Goal: Task Accomplishment & Management: Complete application form

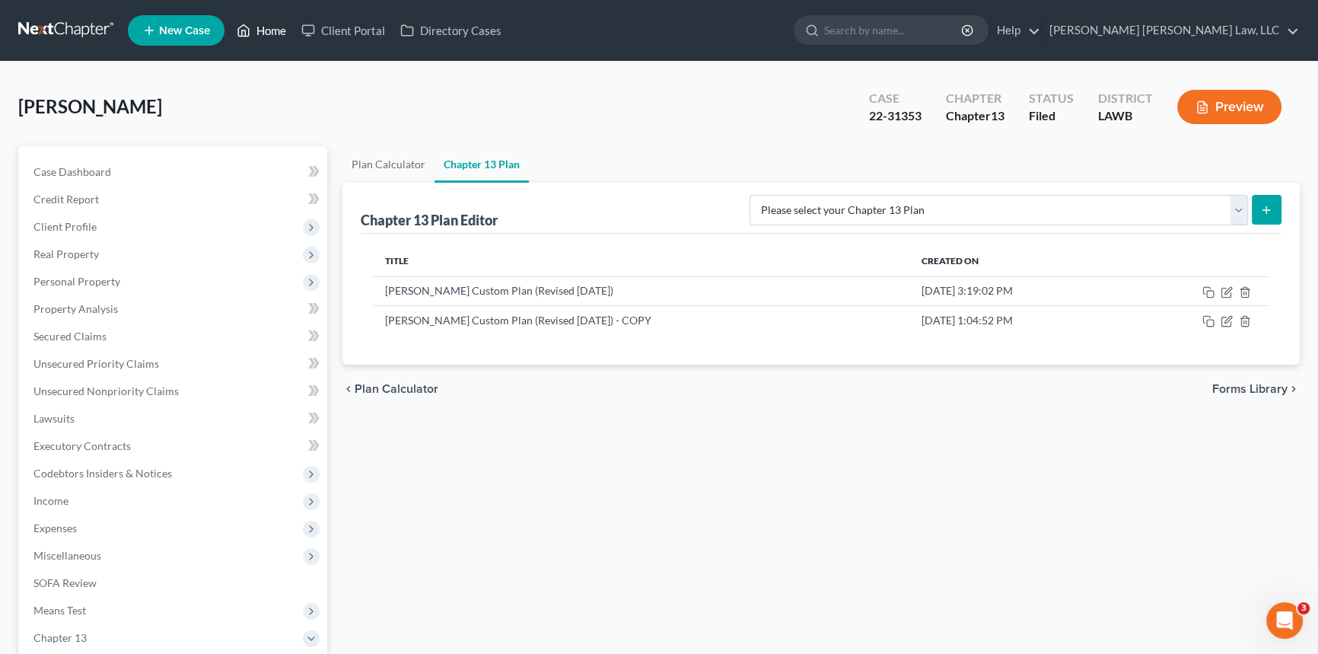
click at [266, 25] on link "Home" at bounding box center [261, 30] width 65 height 27
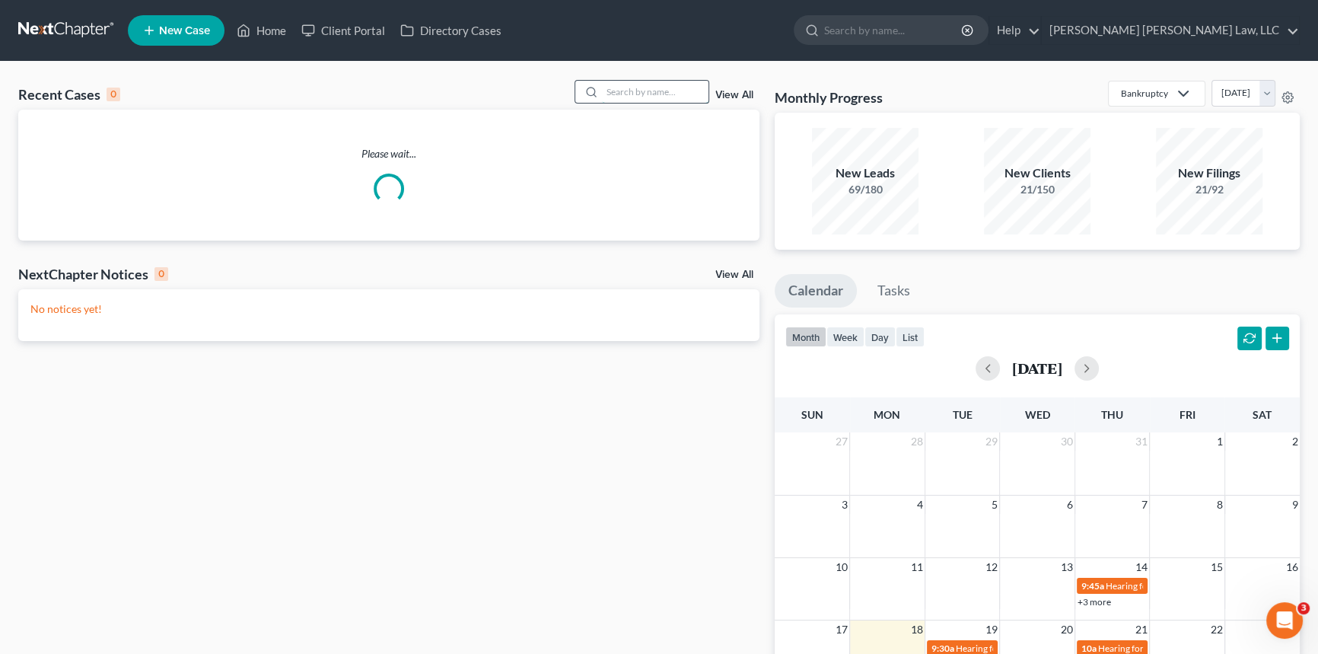
click at [612, 95] on input "search" at bounding box center [655, 92] width 107 height 22
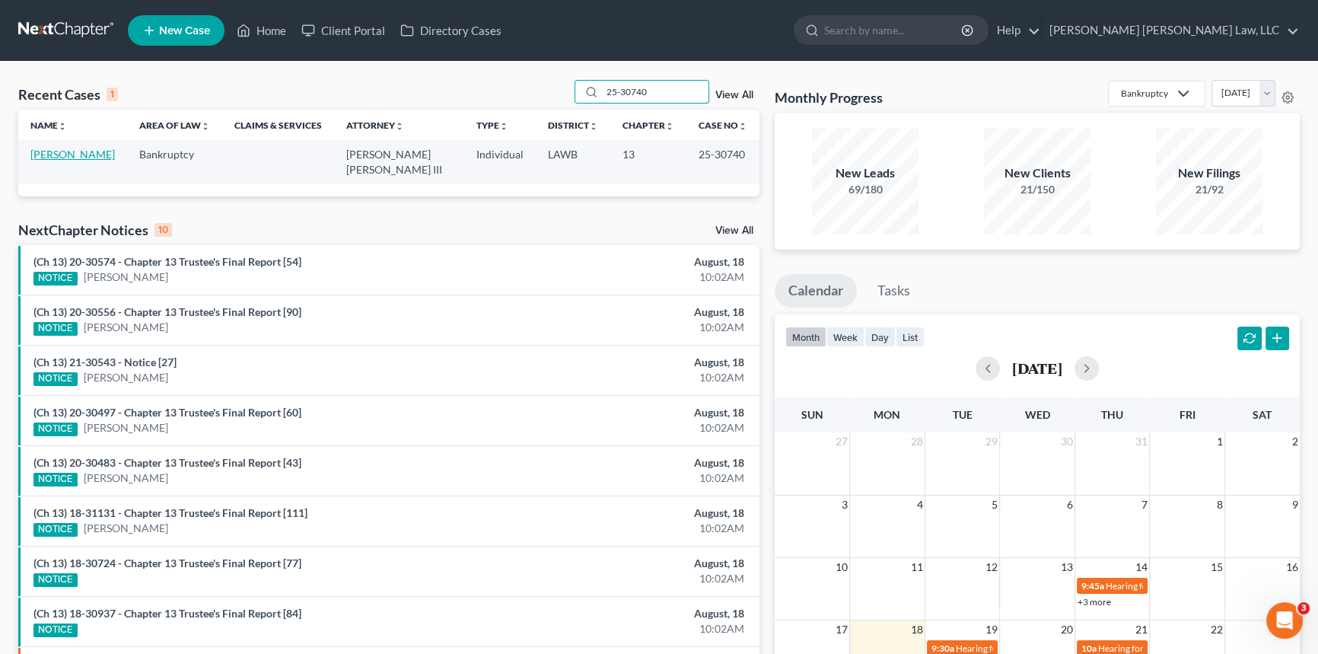
type input "25-30740"
click at [56, 153] on link "[PERSON_NAME]" at bounding box center [72, 154] width 84 height 13
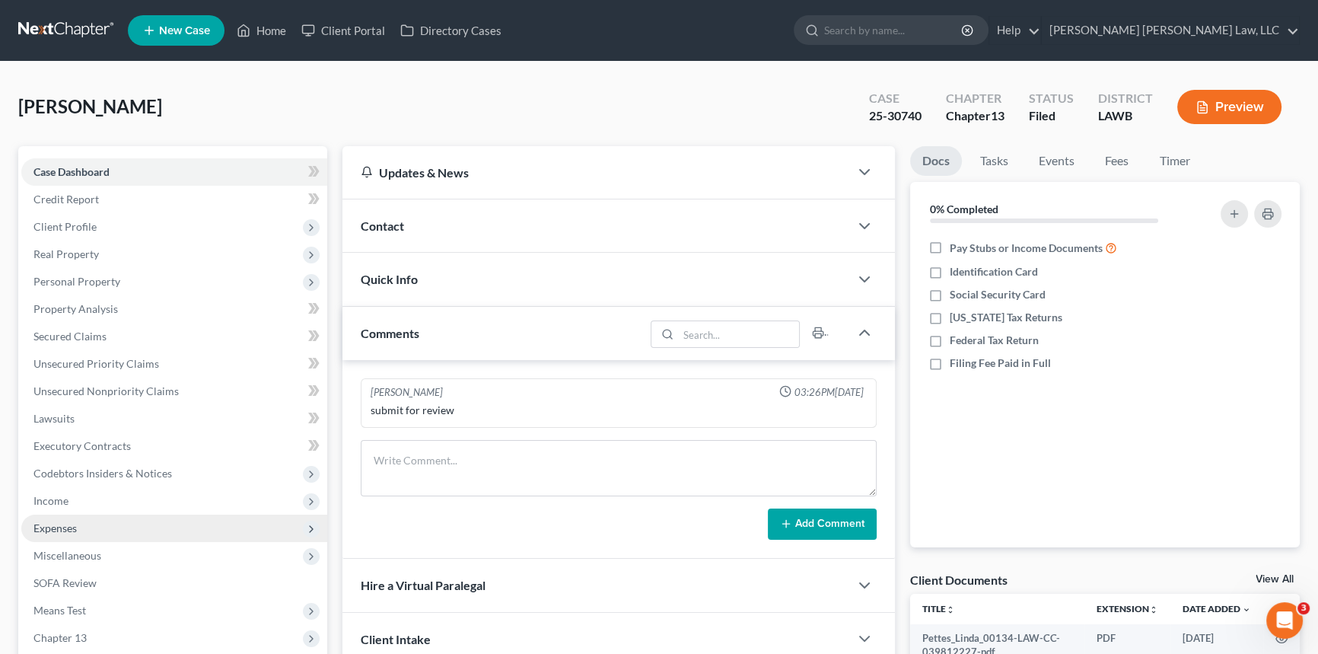
click at [79, 520] on span "Expenses" at bounding box center [174, 528] width 306 height 27
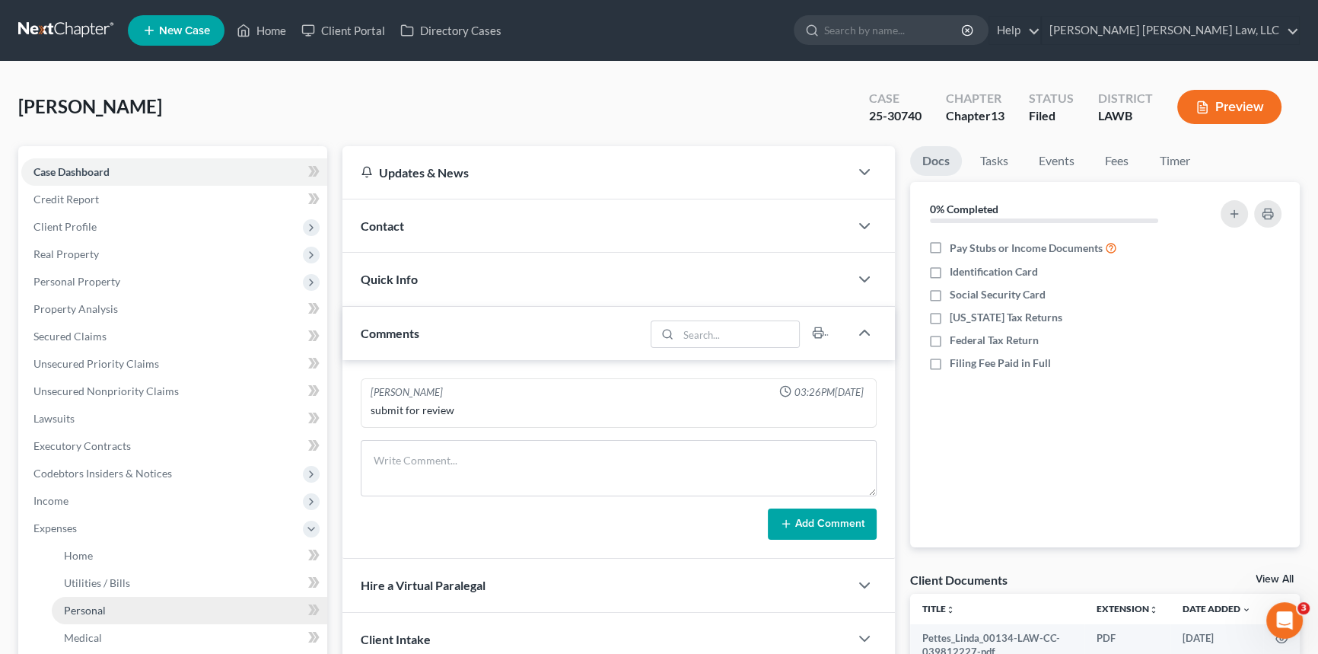
click at [104, 610] on span "Personal" at bounding box center [85, 610] width 42 height 13
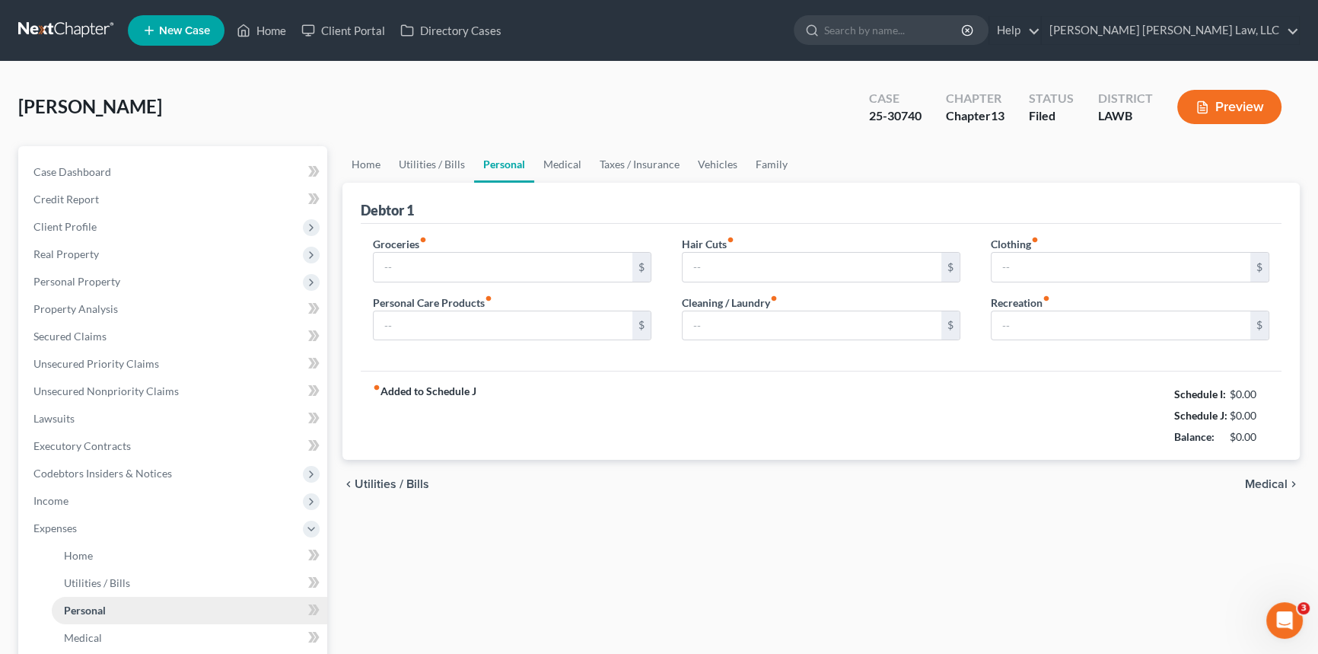
type input "200.00"
type input "39.00"
type input "0.00"
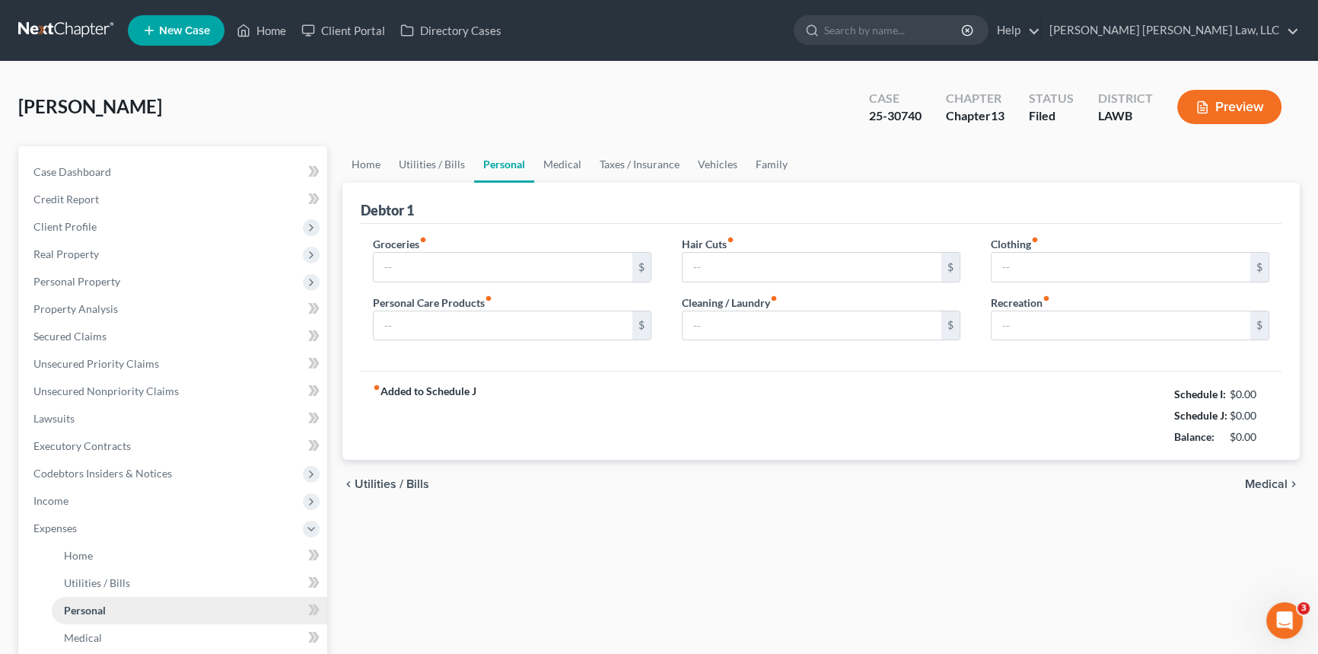
type input "0.00"
click at [426, 266] on input "200.00" at bounding box center [503, 267] width 259 height 29
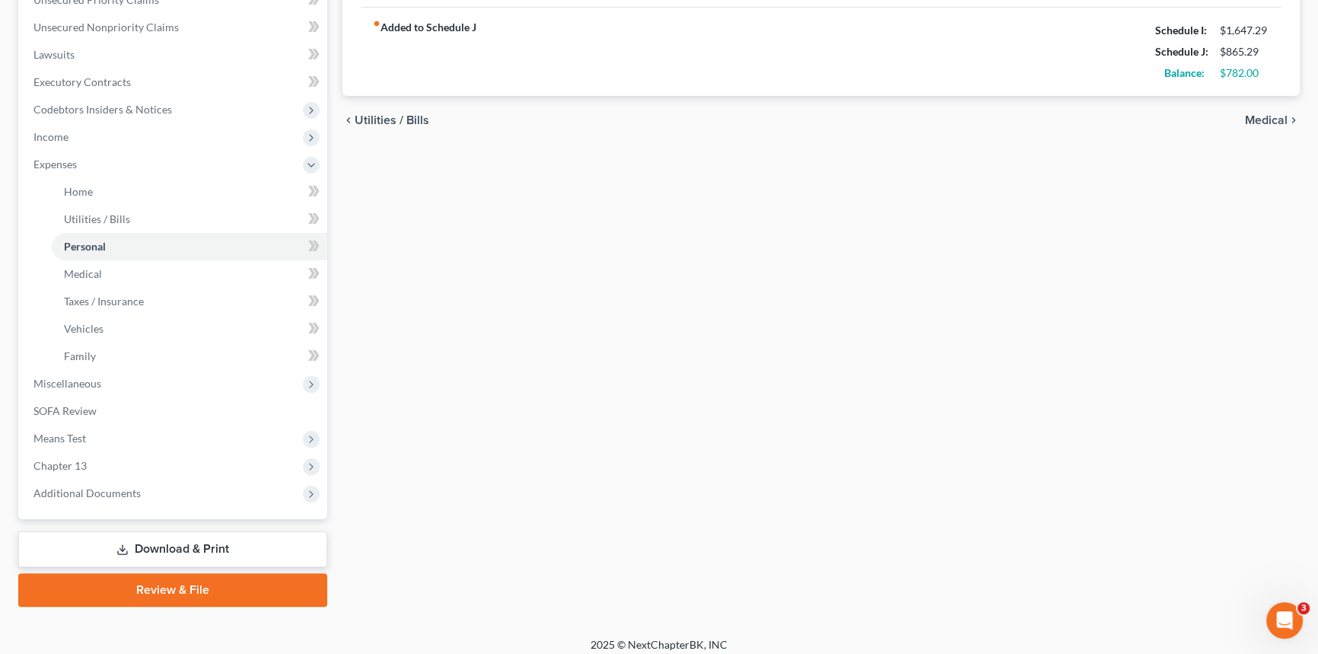
scroll to position [373, 0]
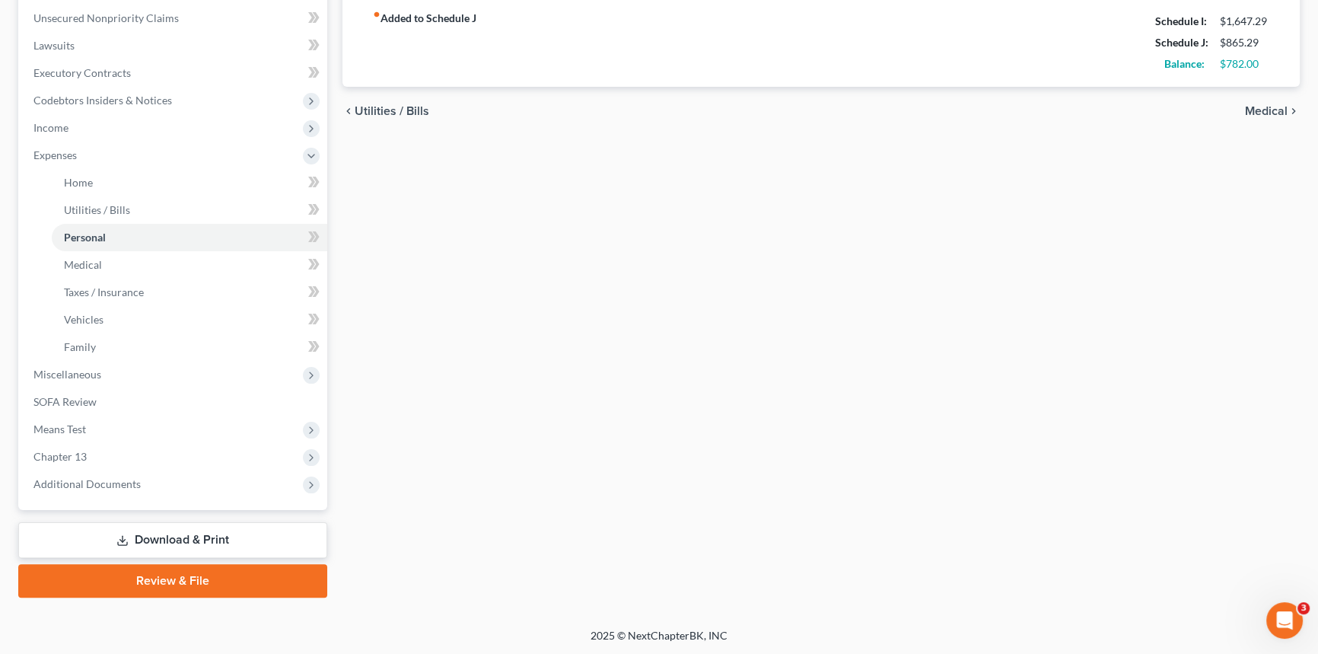
type input "182.00"
click at [257, 532] on link "Download & Print" at bounding box center [172, 540] width 309 height 36
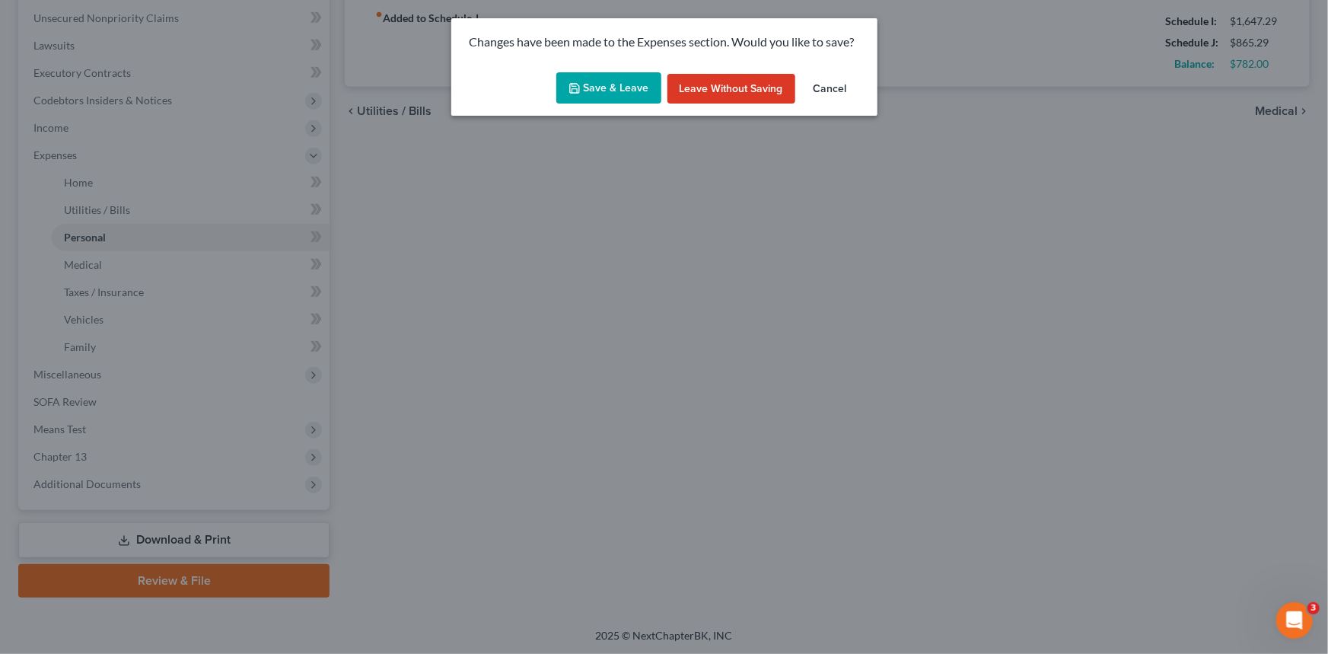
click at [606, 85] on button "Save & Leave" at bounding box center [608, 88] width 105 height 32
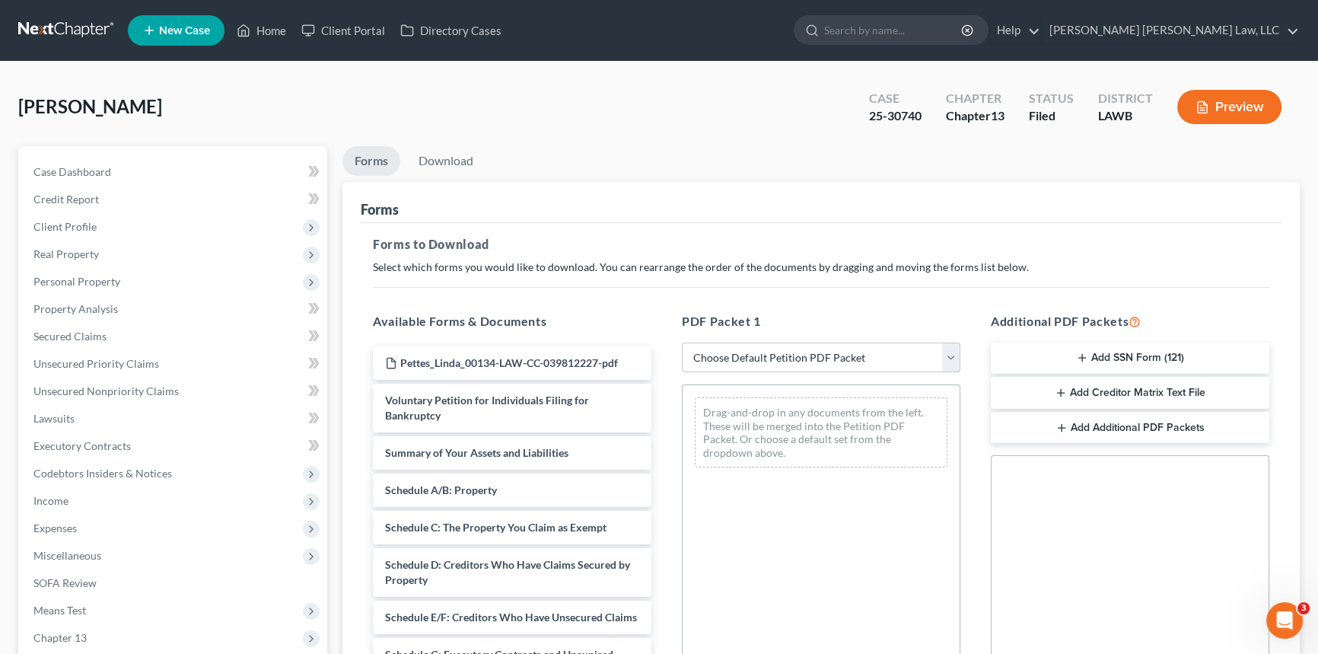
click at [836, 344] on select "Choose Default Petition PDF Packet Complete Bankruptcy Petition (all forms and …" at bounding box center [821, 358] width 279 height 30
select select "2"
click at [682, 343] on select "Choose Default Petition PDF Packet Complete Bankruptcy Petition (all forms and …" at bounding box center [821, 358] width 279 height 30
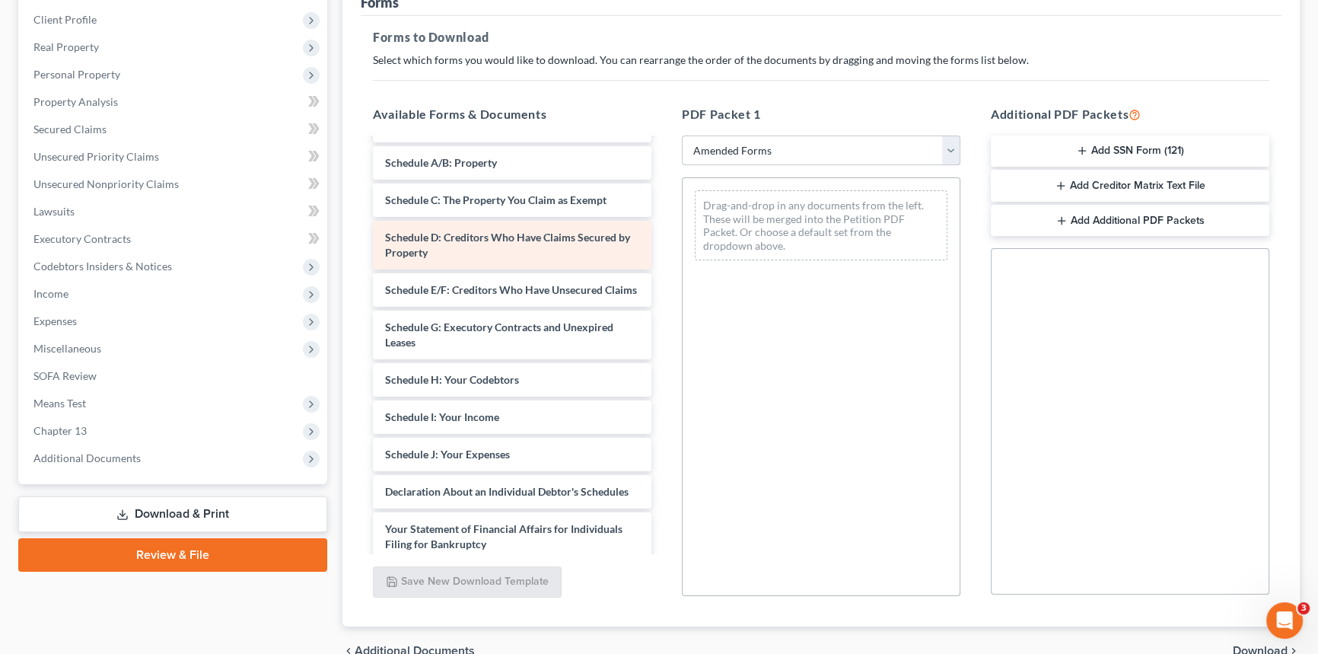
scroll to position [207, 0]
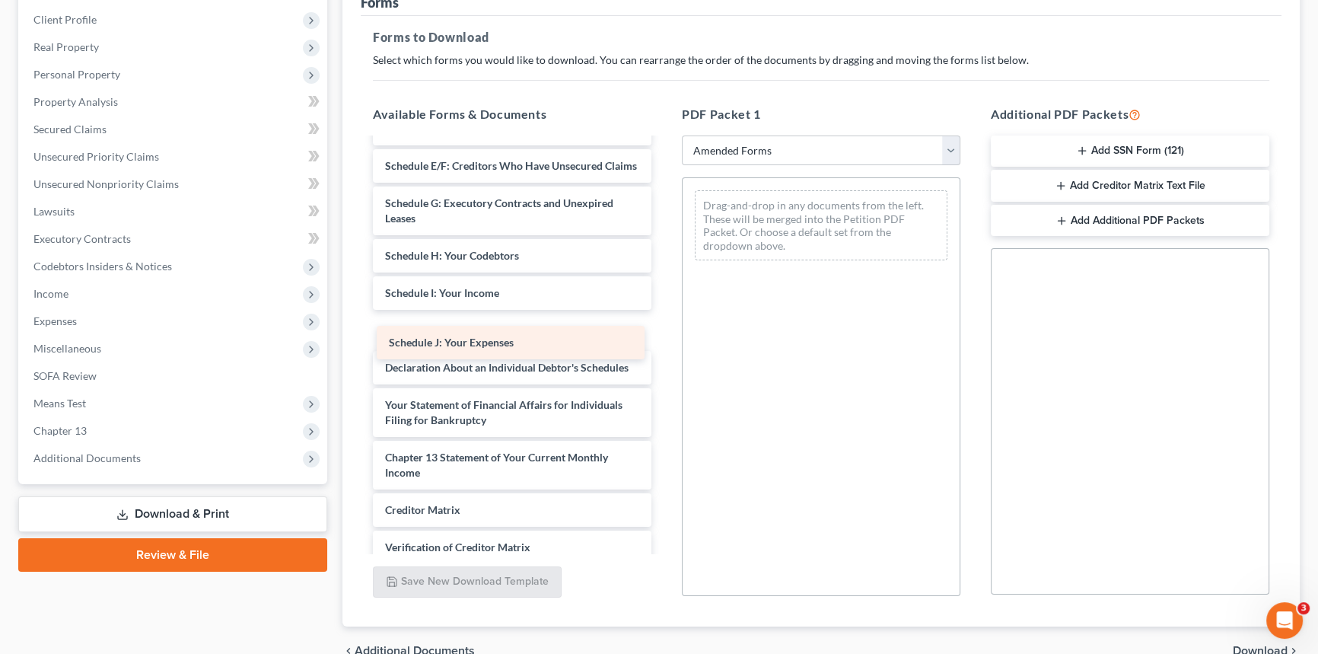
drag, startPoint x: 503, startPoint y: 349, endPoint x: 803, endPoint y: 305, distance: 303.1
click at [664, 305] on div "Schedule J: Your Expenses Voluntary Petition for Individuals Filing for Bankrup…" at bounding box center [512, 293] width 303 height 722
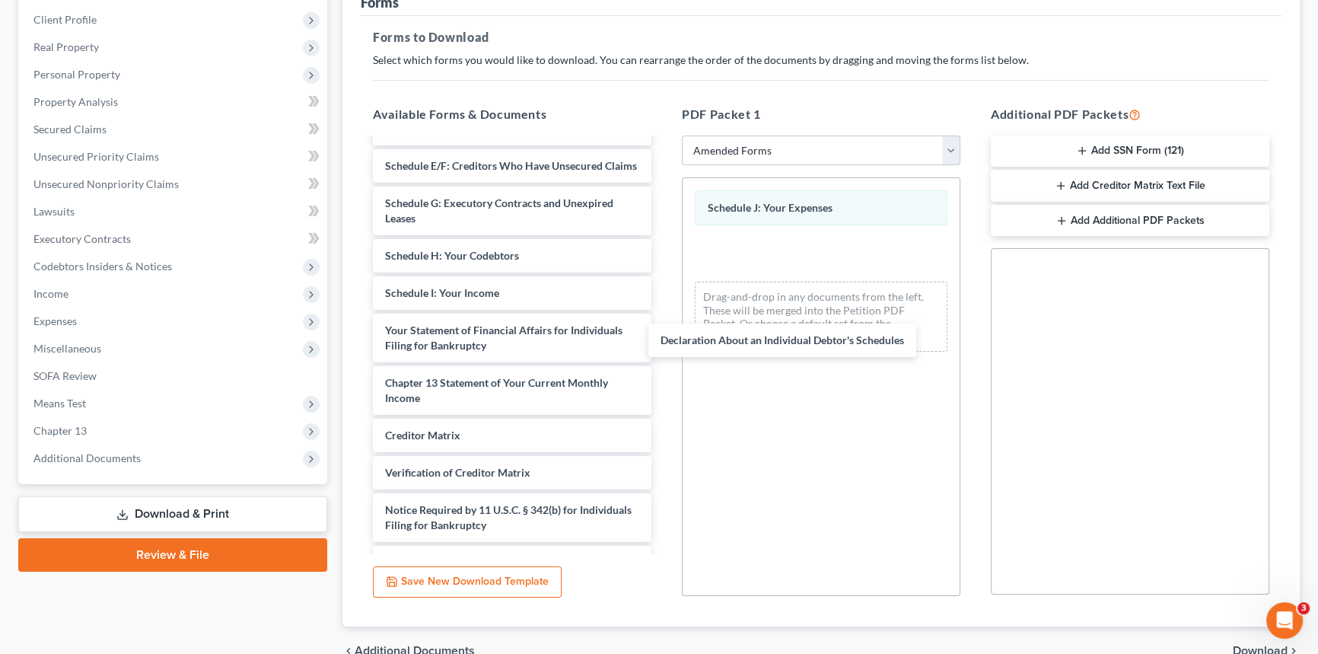
drag, startPoint x: 587, startPoint y: 349, endPoint x: 725, endPoint y: 349, distance: 137.8
click at [664, 347] on div "Declaration About an Individual Debtor's Schedules Voluntary Petition for Indiv…" at bounding box center [512, 255] width 303 height 647
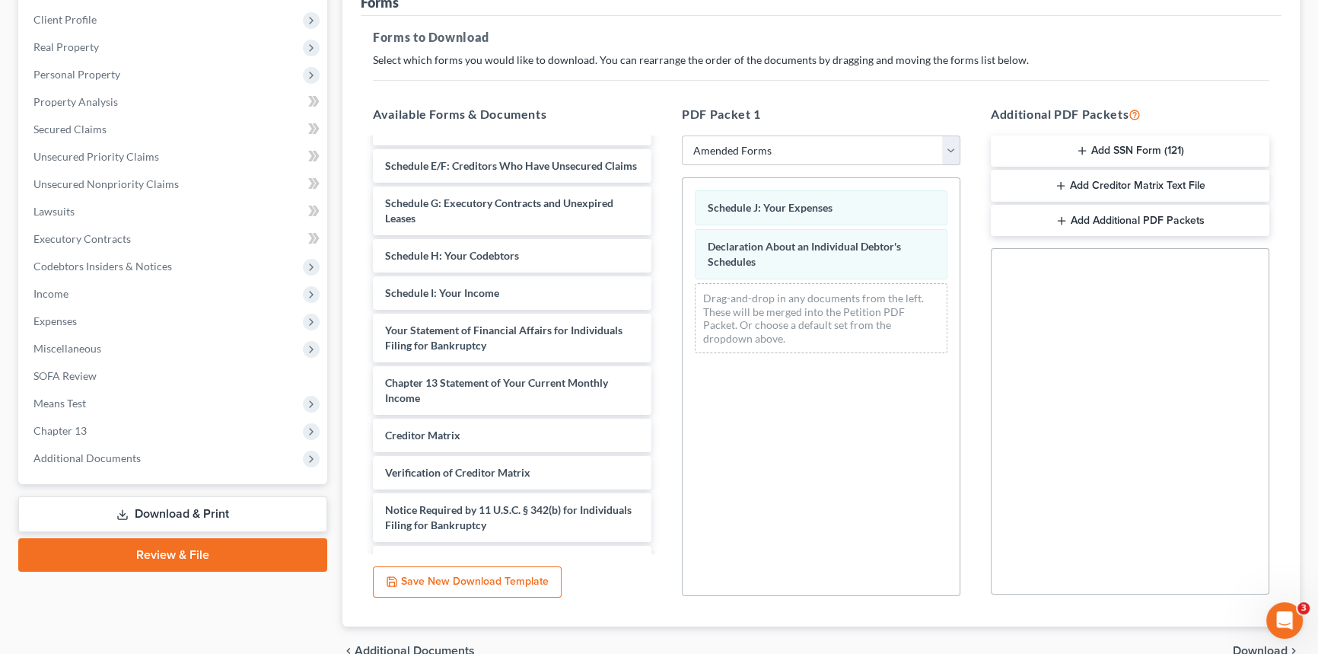
scroll to position [0, 0]
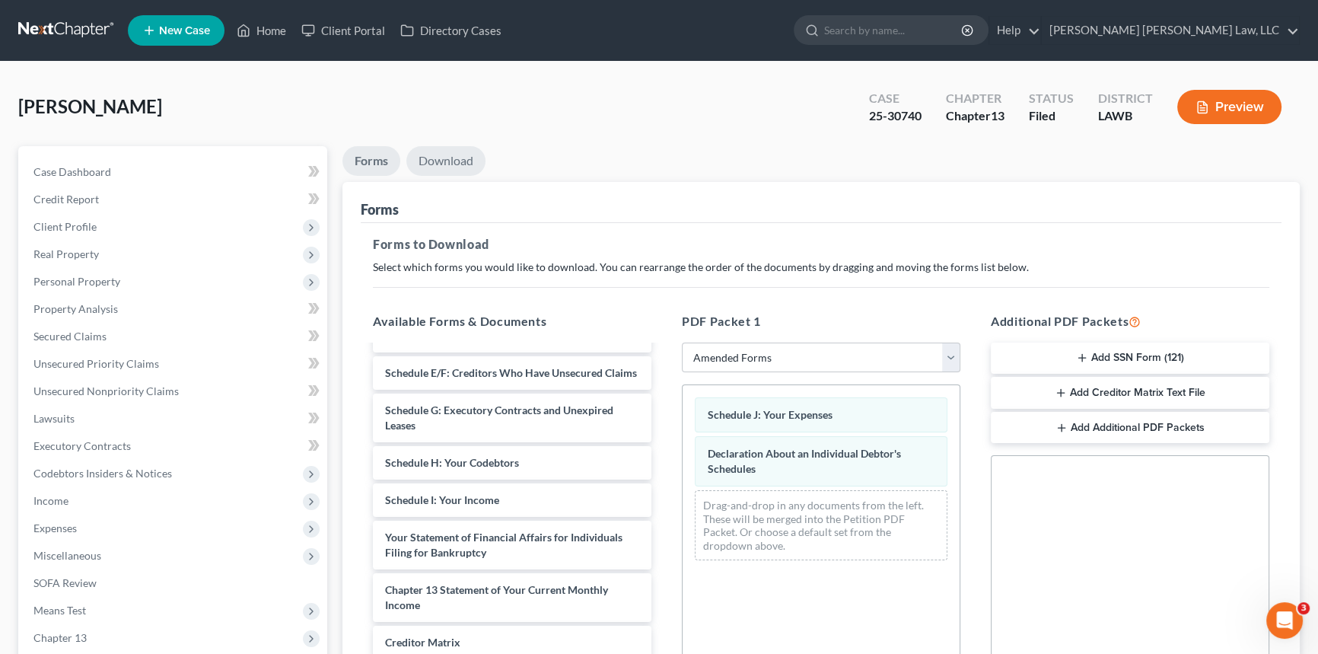
click at [449, 158] on link "Download" at bounding box center [445, 161] width 79 height 30
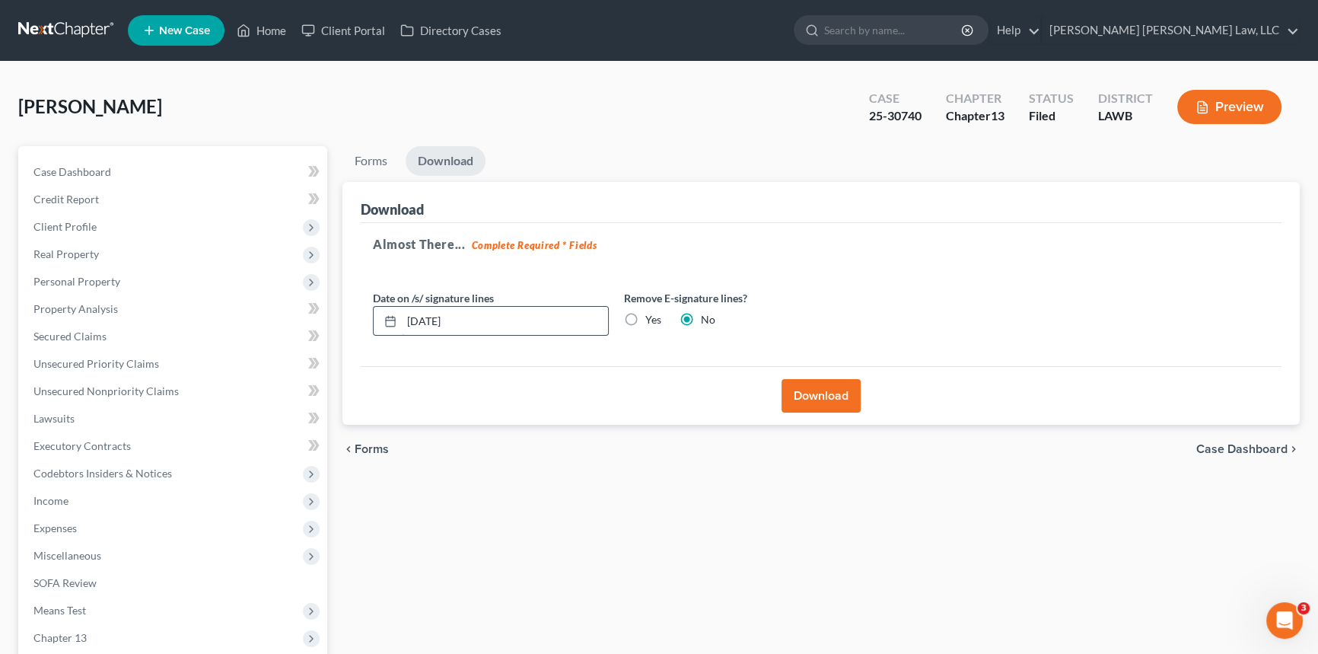
click at [479, 320] on input "[DATE]" at bounding box center [505, 321] width 206 height 29
click at [814, 386] on button "Download" at bounding box center [821, 395] width 79 height 33
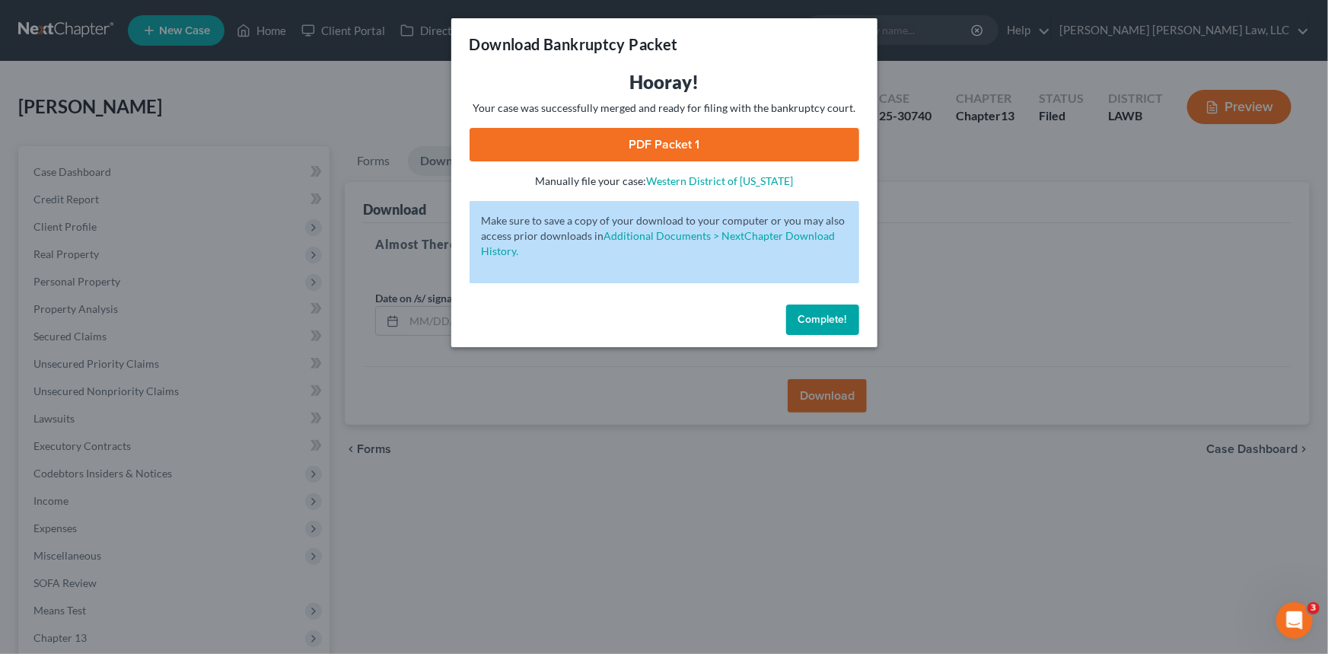
click at [695, 139] on link "PDF Packet 1" at bounding box center [665, 144] width 390 height 33
drag, startPoint x: 827, startPoint y: 311, endPoint x: 818, endPoint y: 313, distance: 9.3
click at [827, 311] on button "Complete!" at bounding box center [822, 319] width 73 height 30
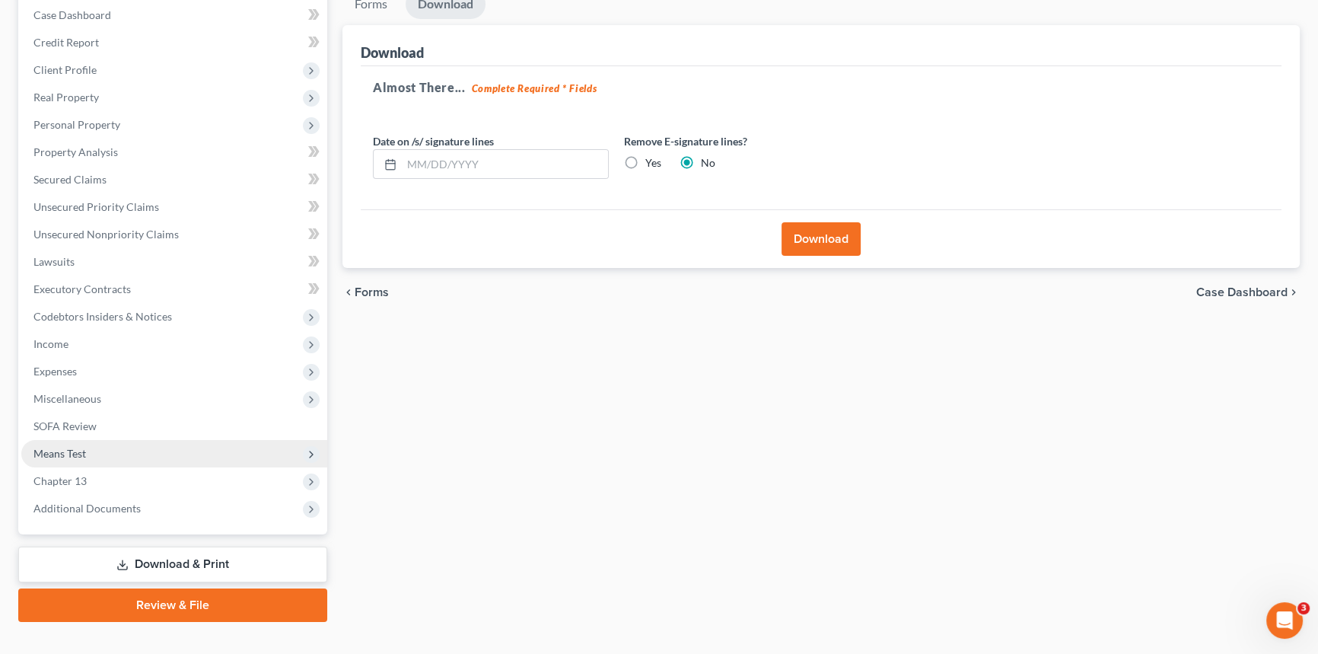
scroll to position [180, 0]
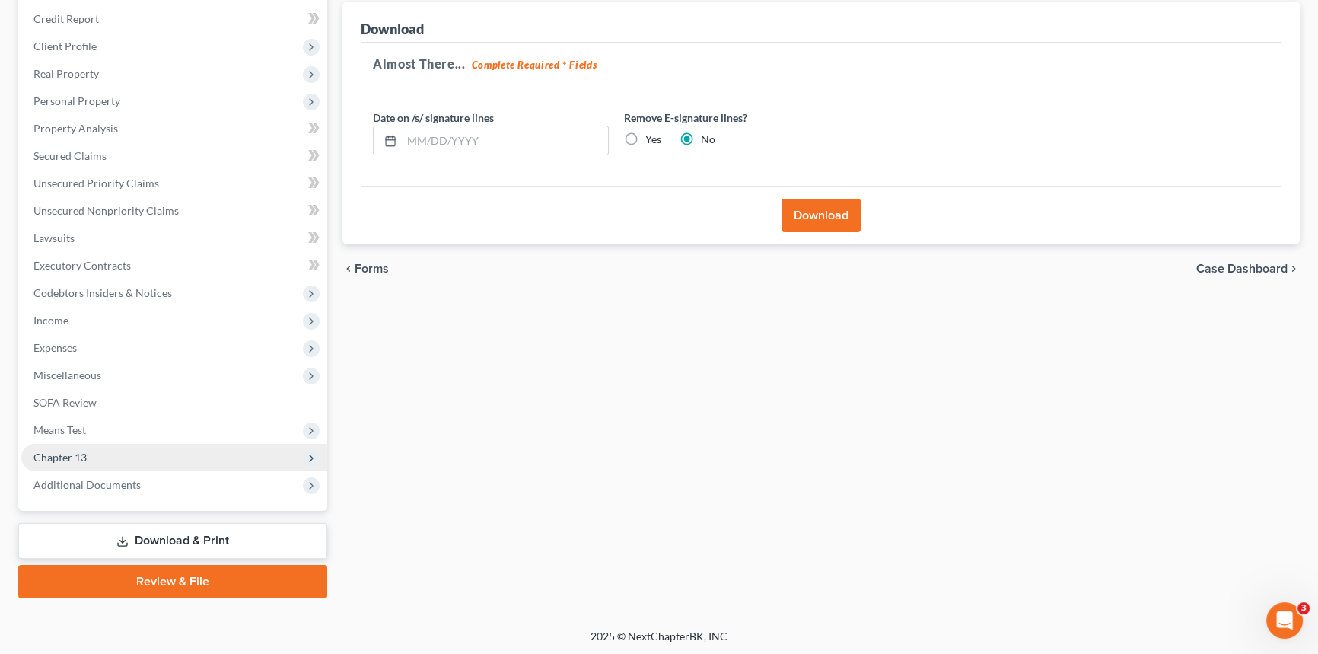
click at [202, 457] on span "Chapter 13" at bounding box center [174, 457] width 306 height 27
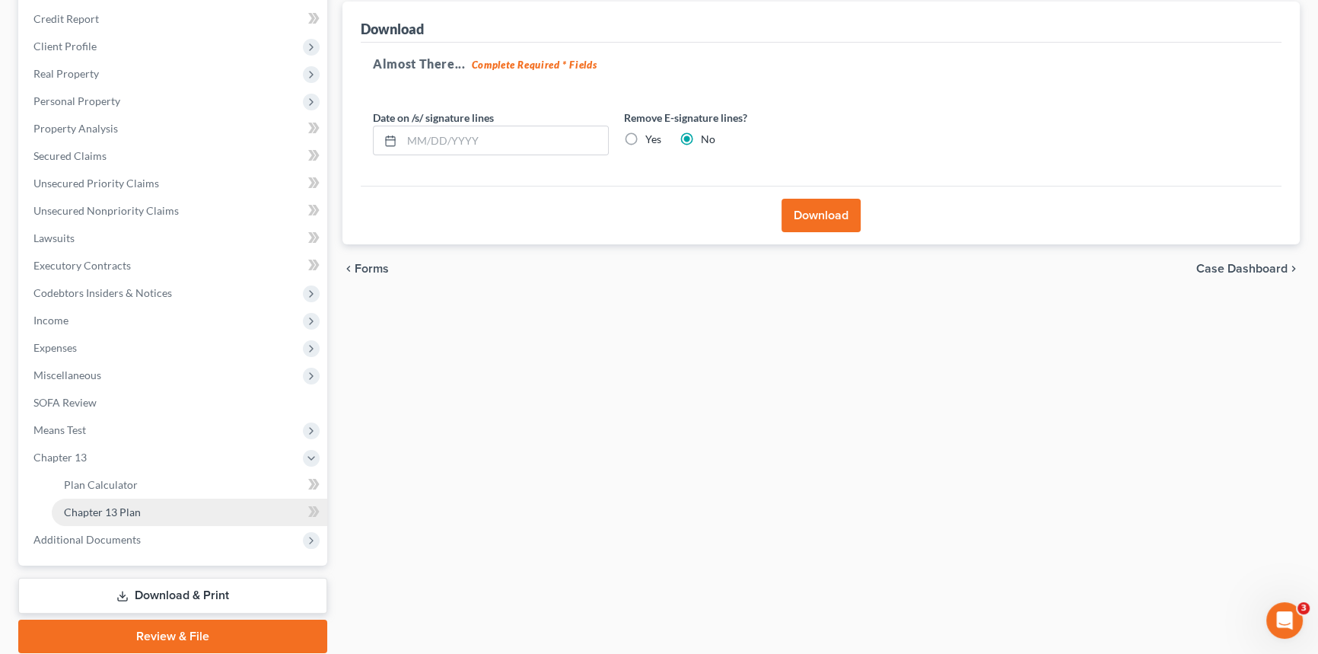
click at [215, 515] on link "Chapter 13 Plan" at bounding box center [190, 512] width 276 height 27
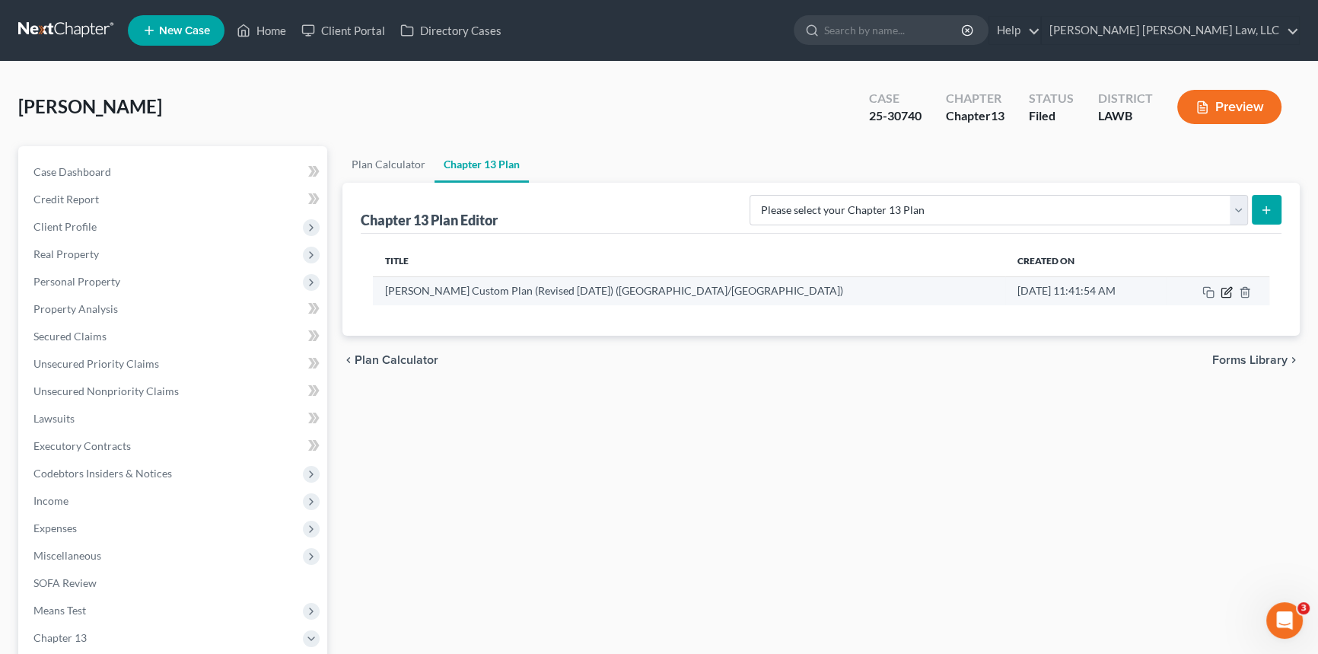
click at [1231, 292] on icon "button" at bounding box center [1226, 292] width 9 height 9
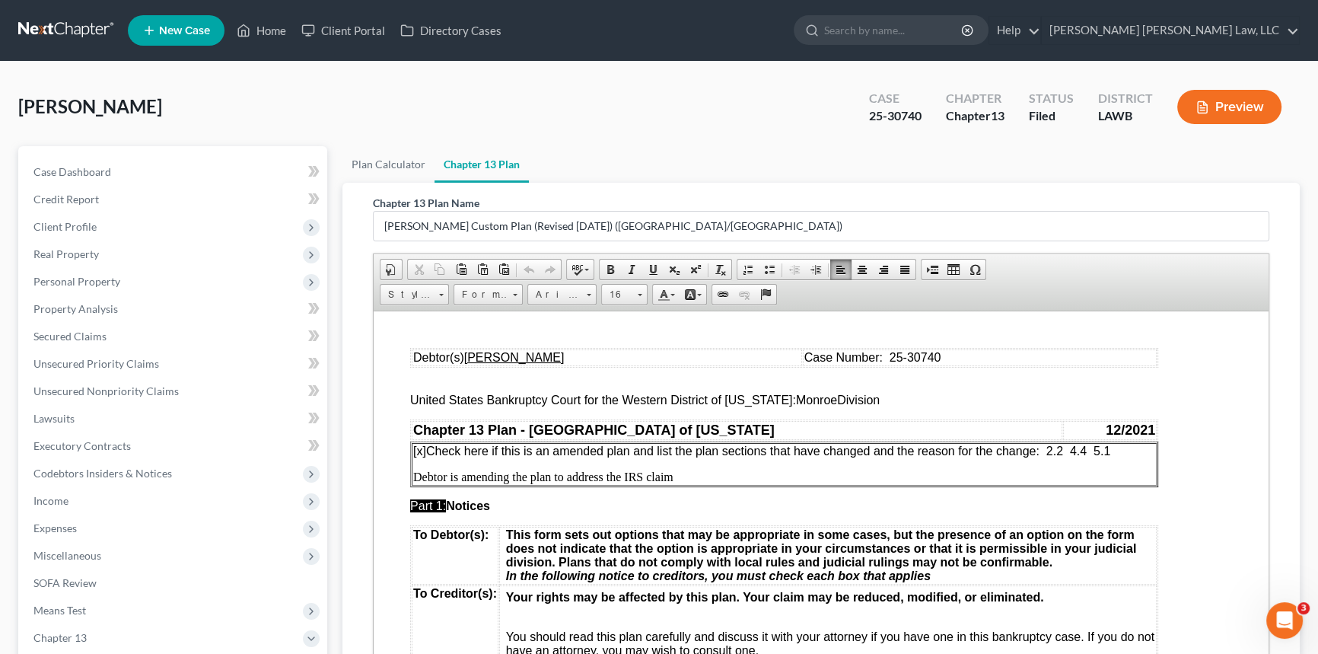
drag, startPoint x: 1115, startPoint y: 451, endPoint x: 1059, endPoint y: 451, distance: 55.6
click at [1050, 451] on p "[x] Check here if this is an amended plan and list the plan sections that have …" at bounding box center [784, 451] width 742 height 14
drag, startPoint x: 565, startPoint y: 476, endPoint x: 671, endPoint y: 480, distance: 105.9
click at [671, 480] on p "Debtor is amending the plan to address the IRS claim" at bounding box center [784, 477] width 742 height 14
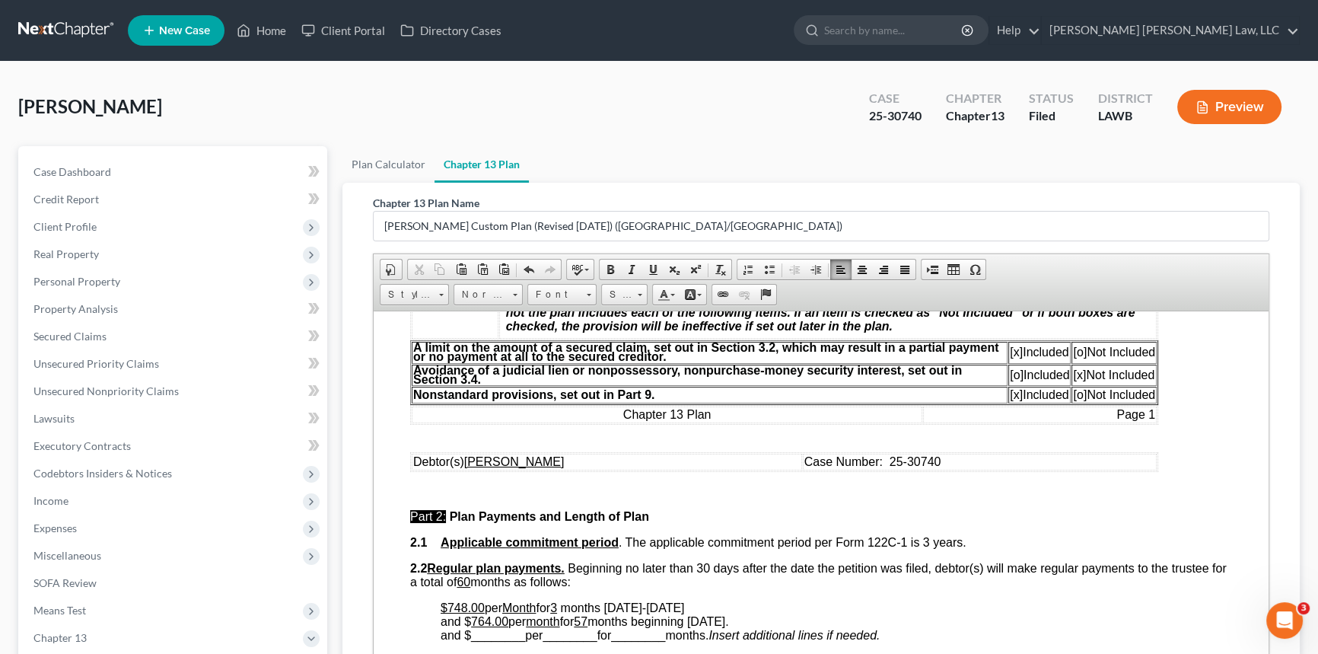
scroll to position [623, 0]
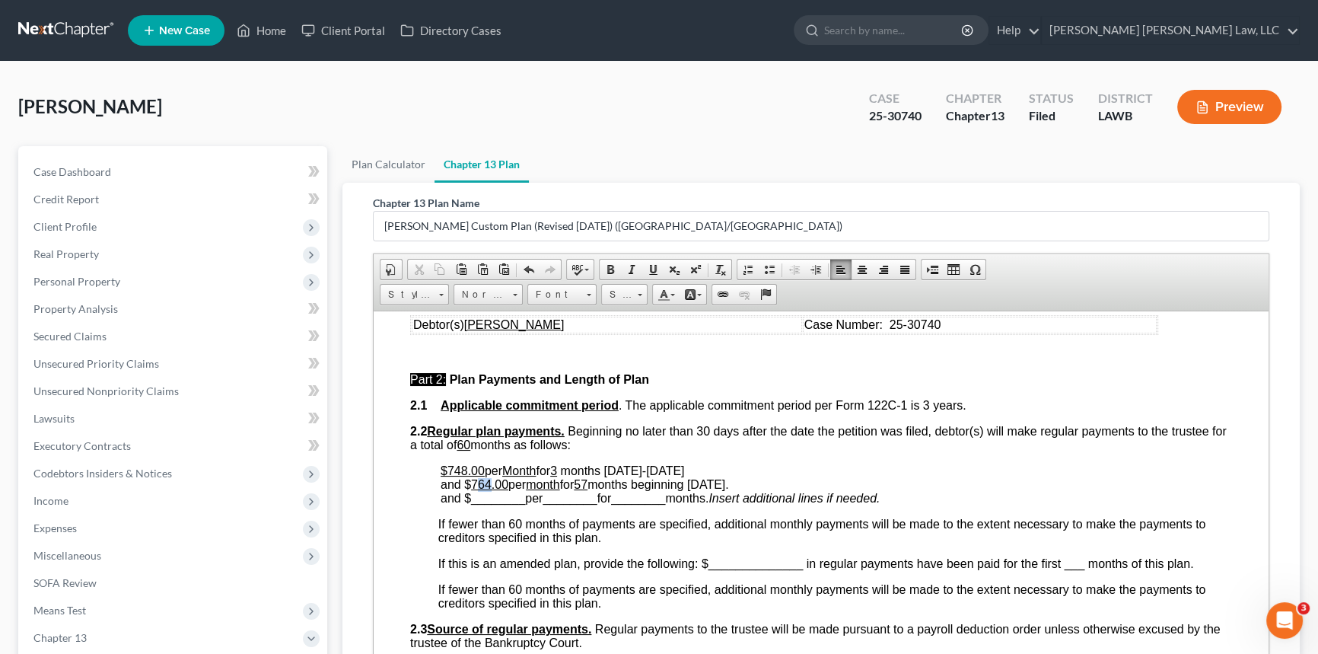
drag, startPoint x: 477, startPoint y: 506, endPoint x: 491, endPoint y: 507, distance: 13.7
click at [491, 490] on u "764.00" at bounding box center [489, 483] width 37 height 13
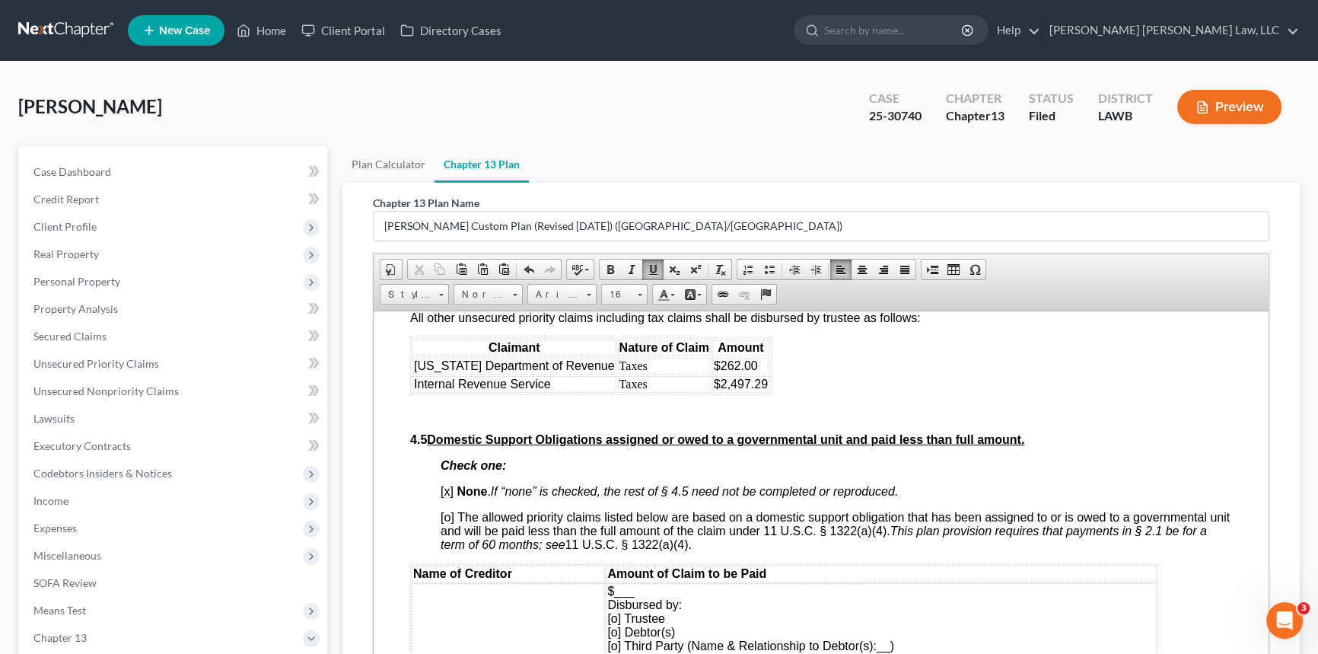
scroll to position [3390, 0]
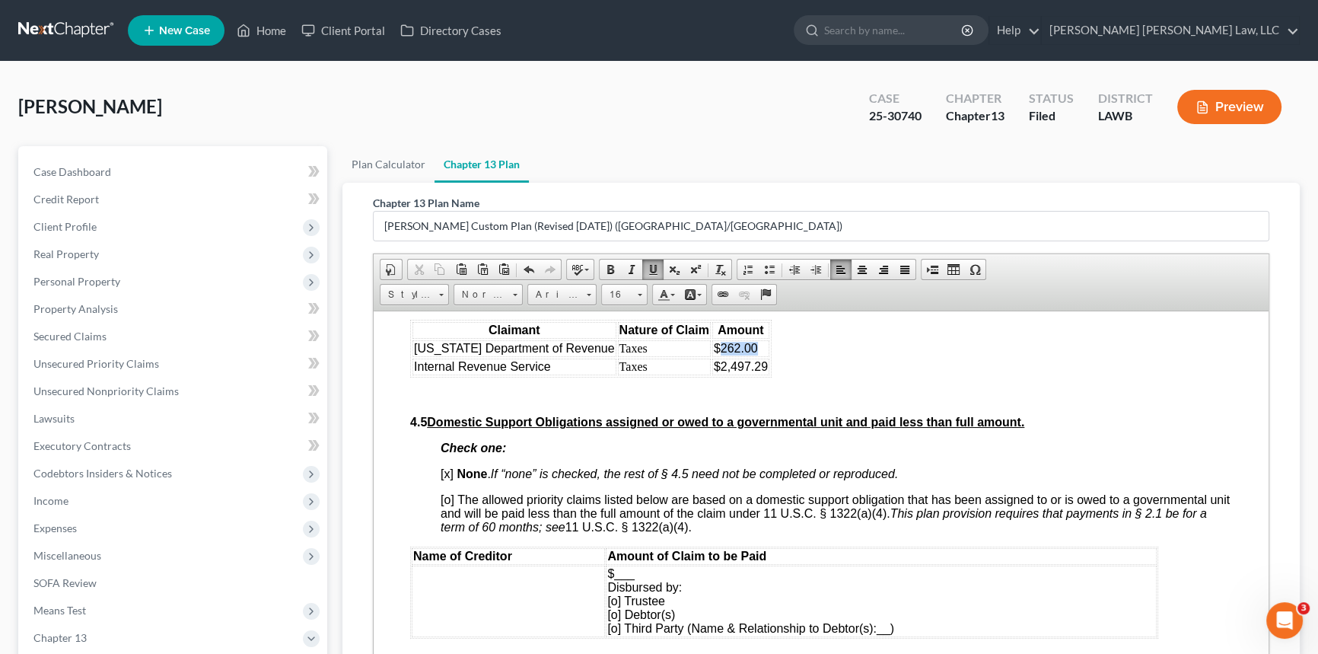
drag, startPoint x: 745, startPoint y: 460, endPoint x: 705, endPoint y: 457, distance: 40.5
click at [712, 356] on td "$262.00" at bounding box center [740, 347] width 57 height 17
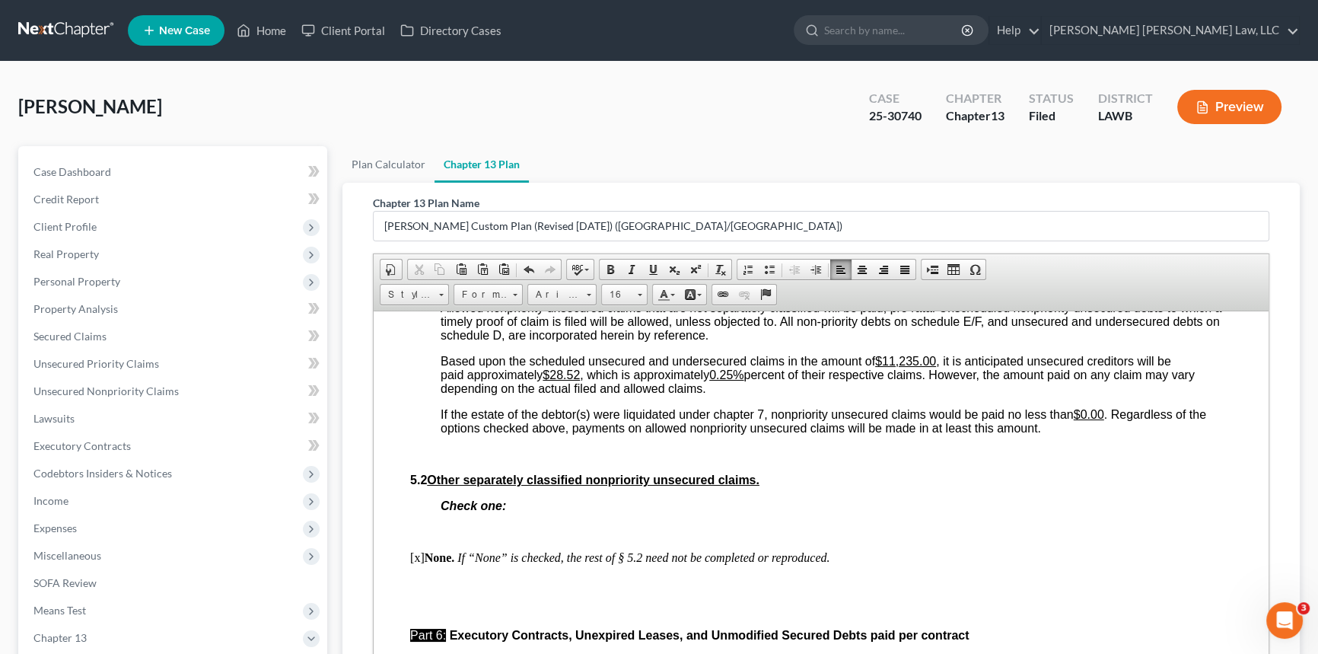
scroll to position [3874, 0]
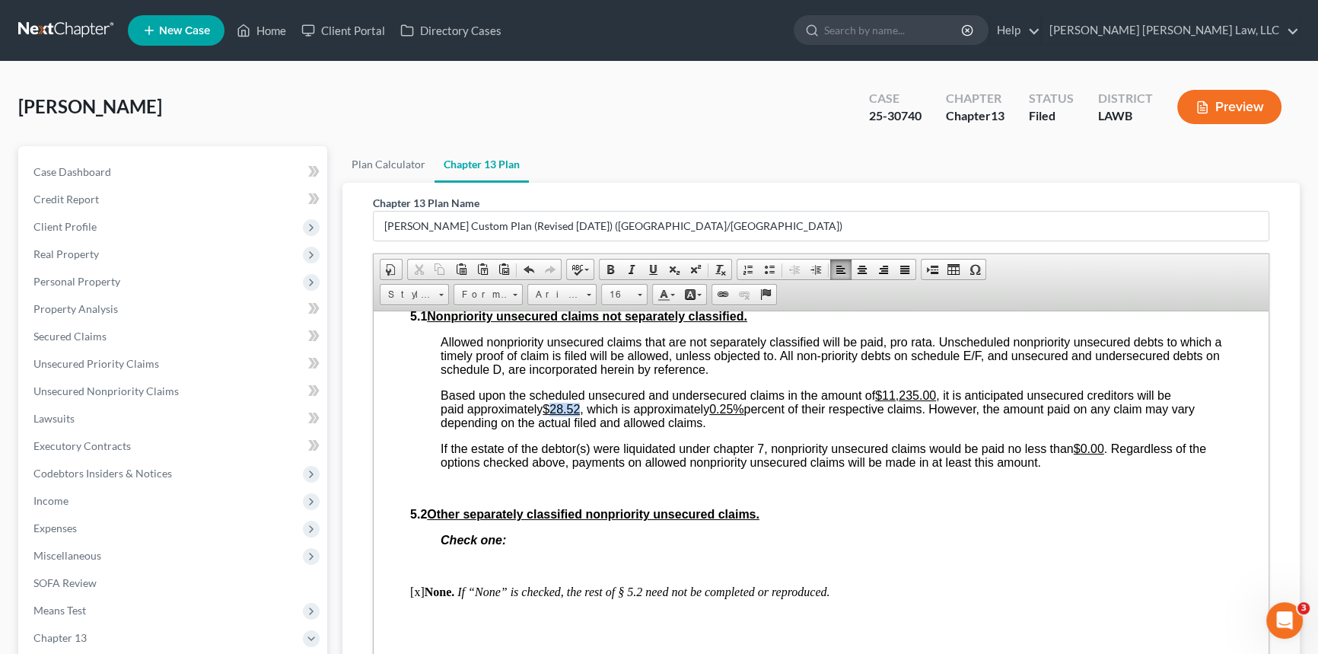
drag, startPoint x: 550, startPoint y: 546, endPoint x: 581, endPoint y: 547, distance: 30.5
click at [580, 415] on u "$28.52" at bounding box center [561, 408] width 37 height 13
click at [724, 415] on u "0.25%" at bounding box center [720, 408] width 34 height 13
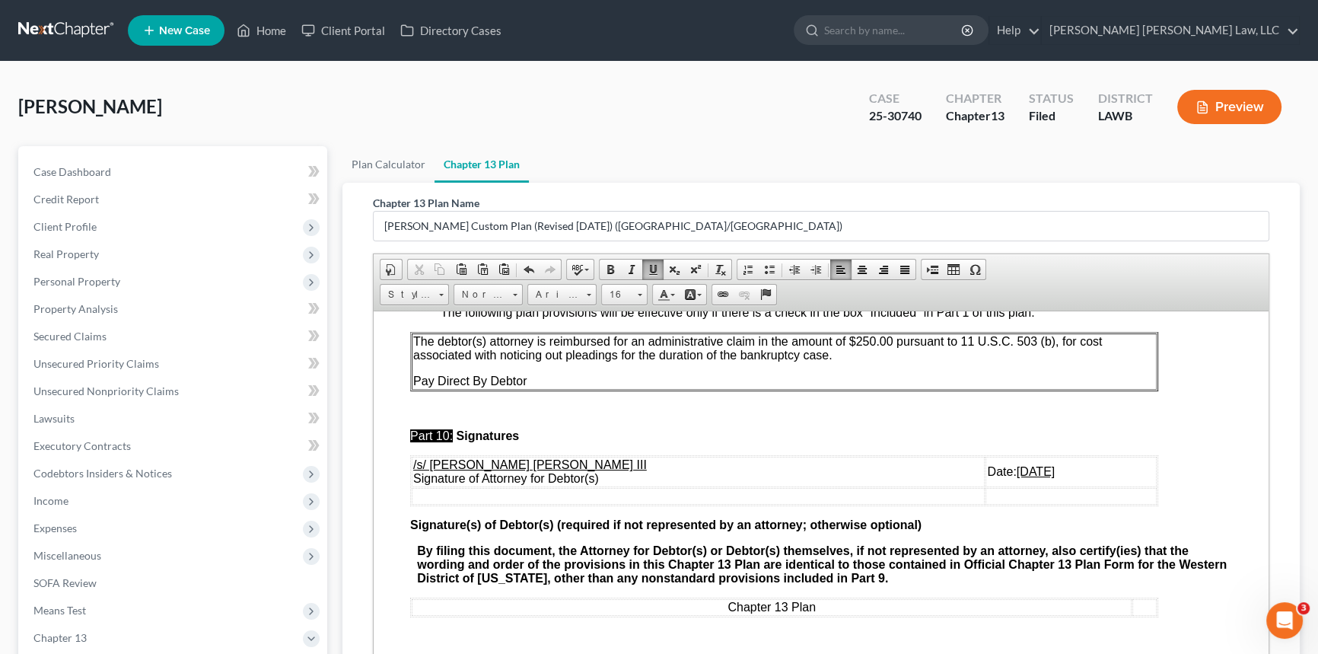
scroll to position [5051, 0]
click at [1017, 477] on u "[DATE]" at bounding box center [1036, 470] width 38 height 13
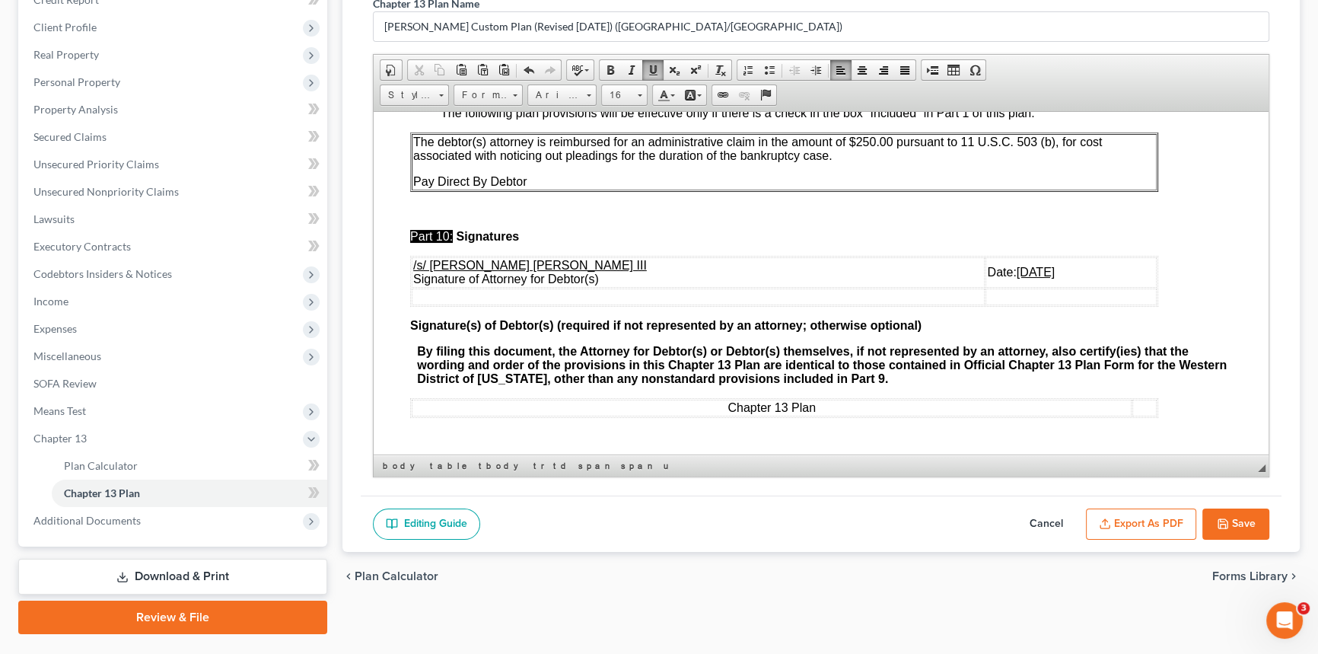
scroll to position [207, 0]
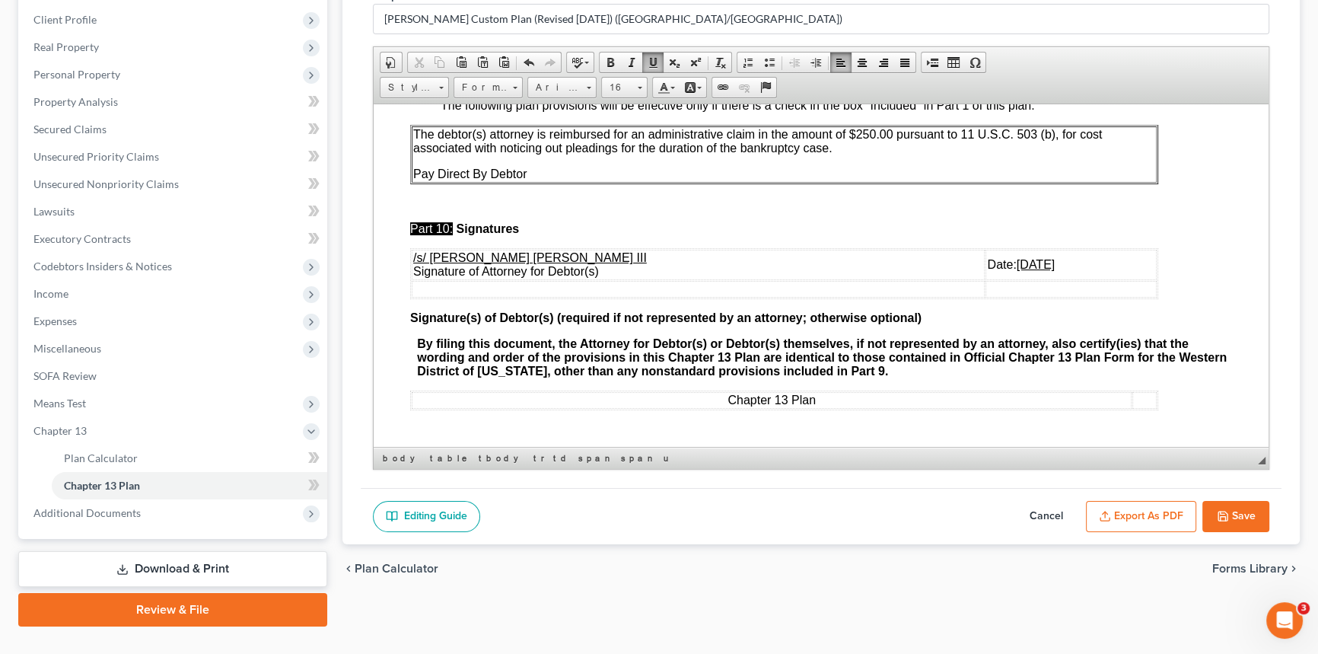
click at [1141, 511] on button "Export as PDF" at bounding box center [1141, 517] width 110 height 32
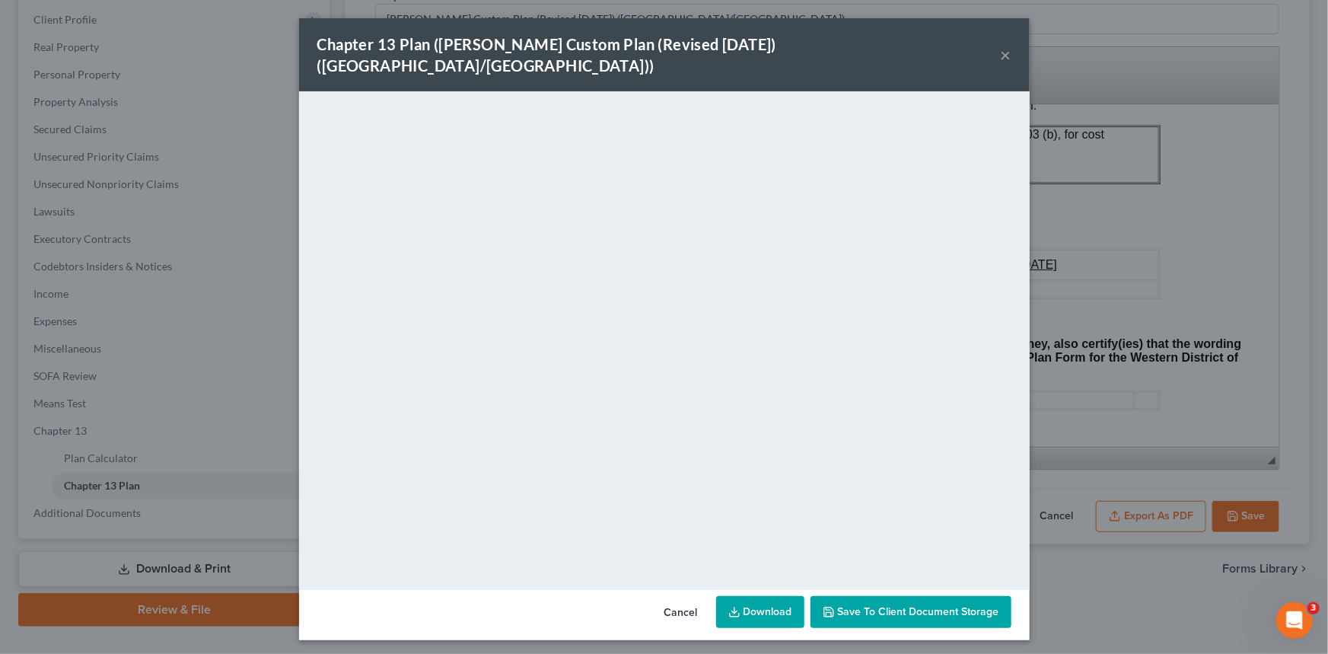
click at [1002, 46] on button "×" at bounding box center [1006, 55] width 11 height 18
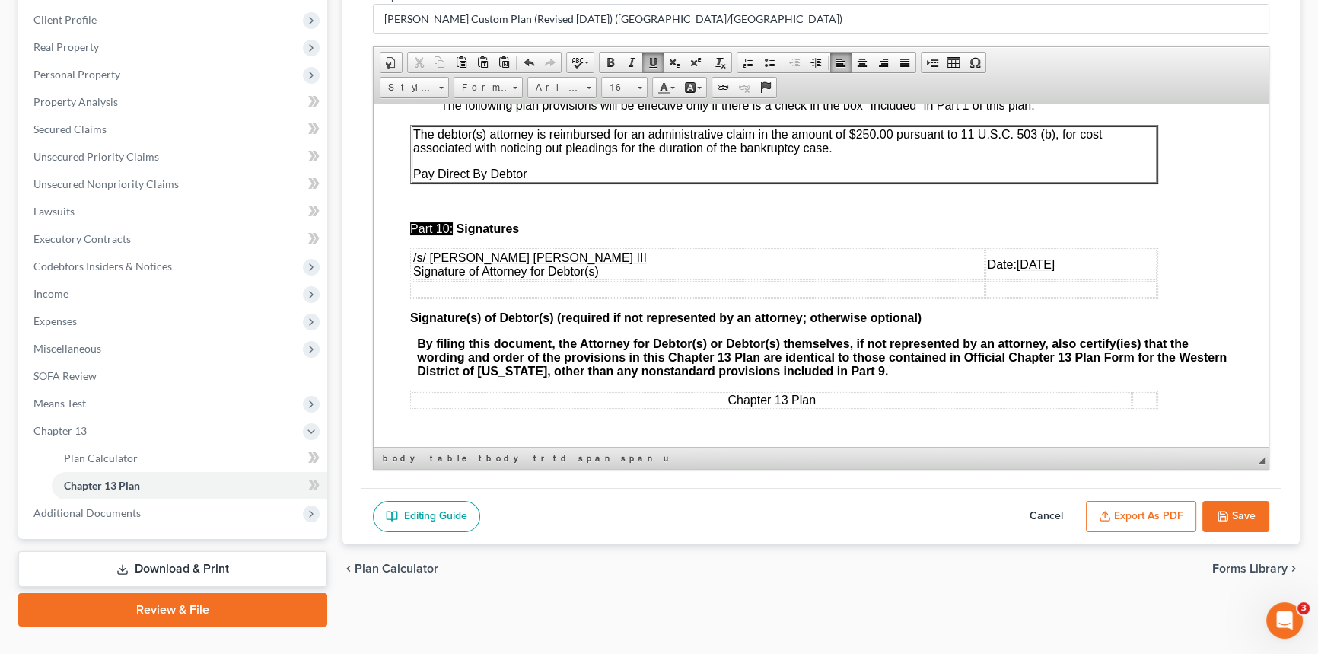
click at [1233, 515] on button "Save" at bounding box center [1236, 517] width 67 height 32
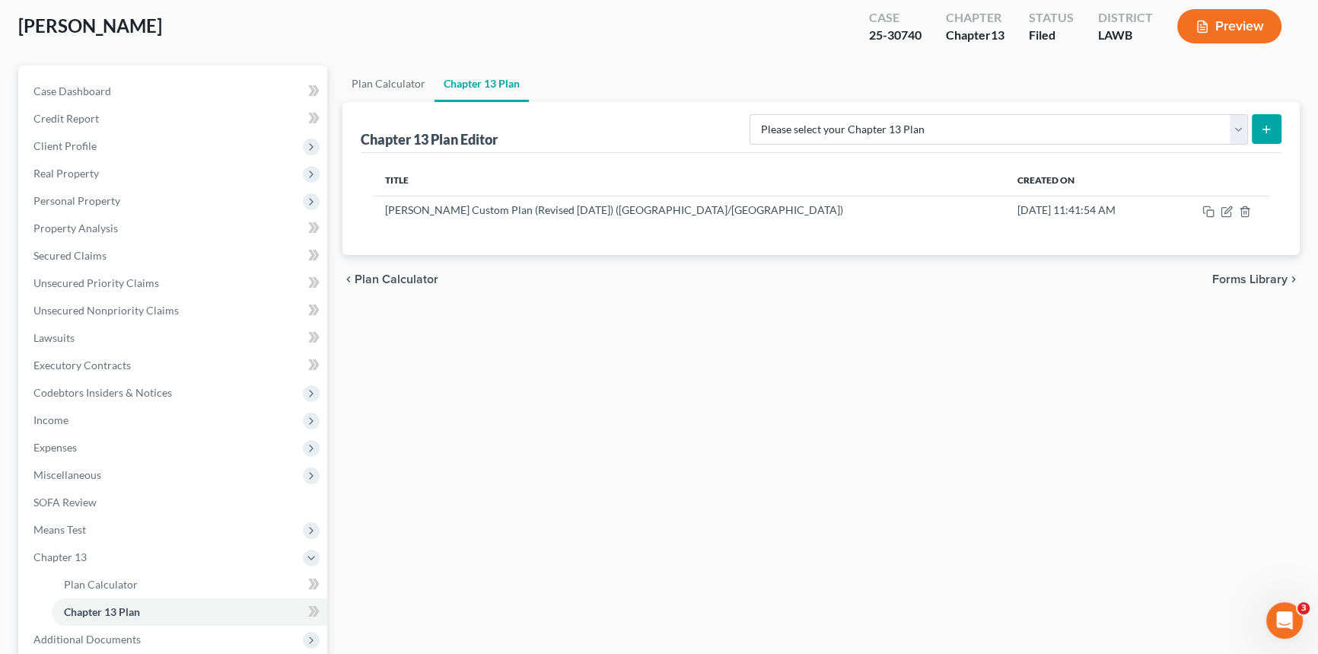
scroll to position [69, 0]
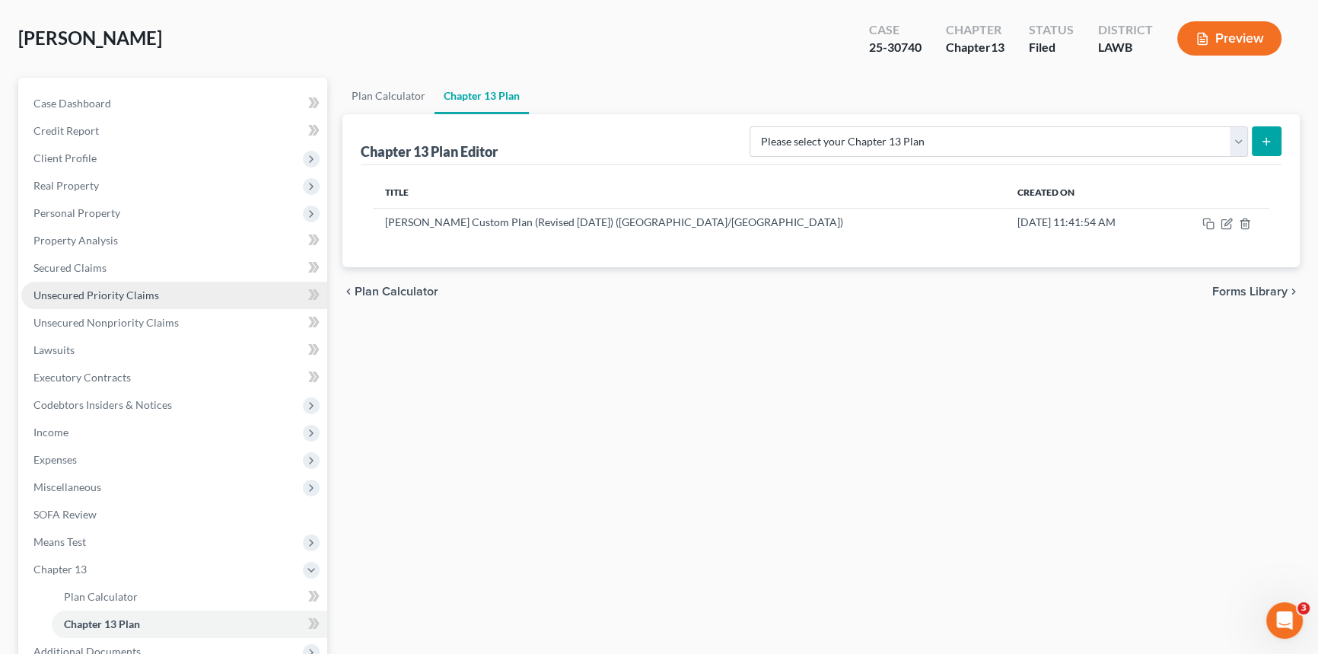
click at [110, 289] on span "Unsecured Priority Claims" at bounding box center [96, 294] width 126 height 13
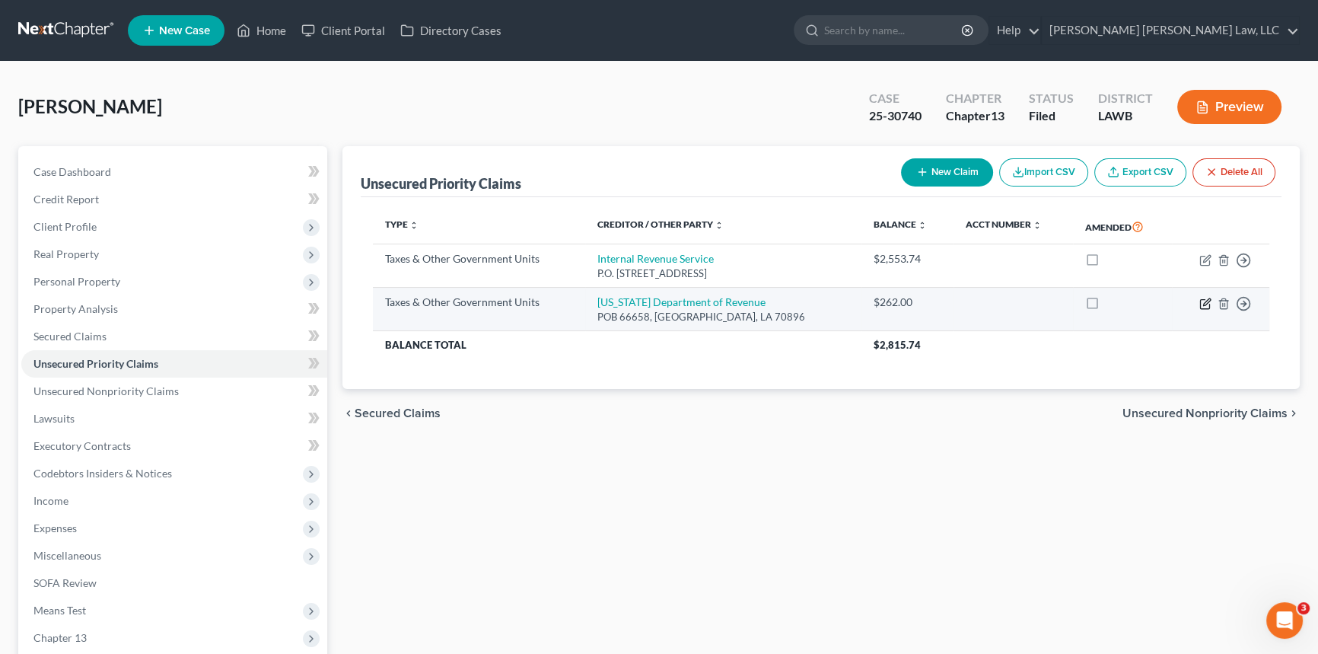
click at [1202, 302] on icon "button" at bounding box center [1206, 304] width 12 height 12
select select "2"
select select "19"
select select "0"
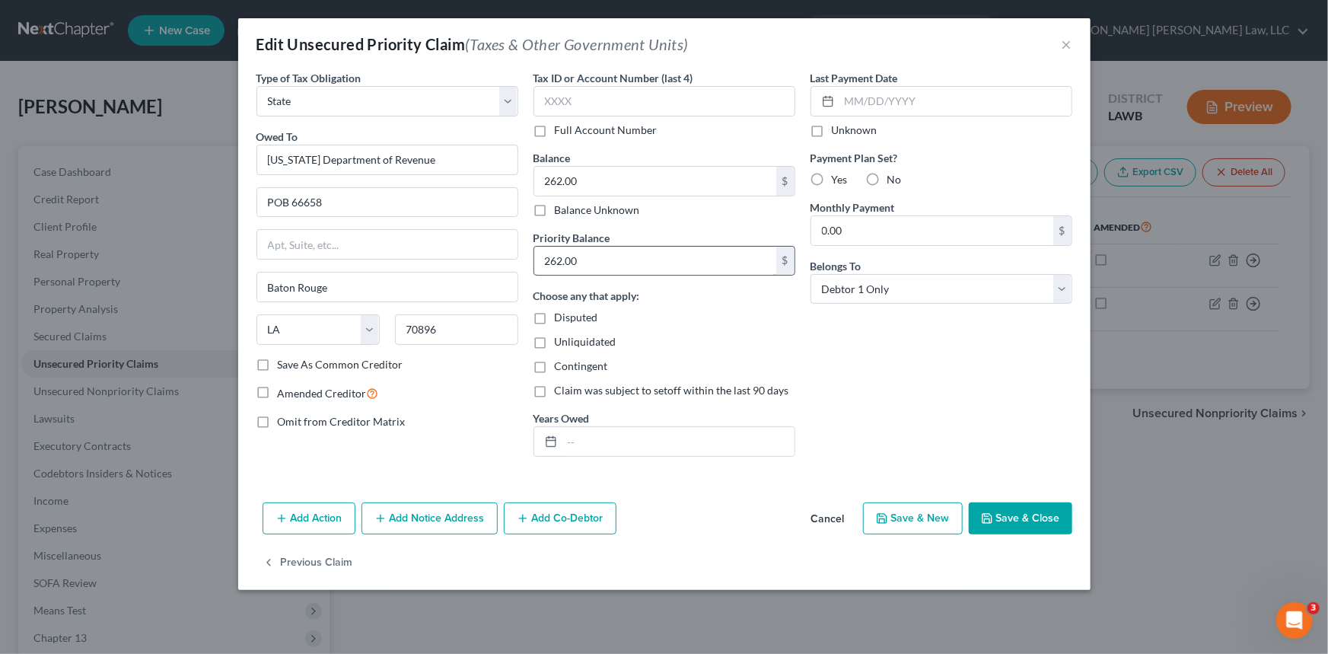
click at [591, 259] on input "262.00" at bounding box center [655, 261] width 242 height 29
type input "1,212.06"
click at [602, 181] on input "262.00" at bounding box center [655, 181] width 242 height 29
type input "1,328.65"
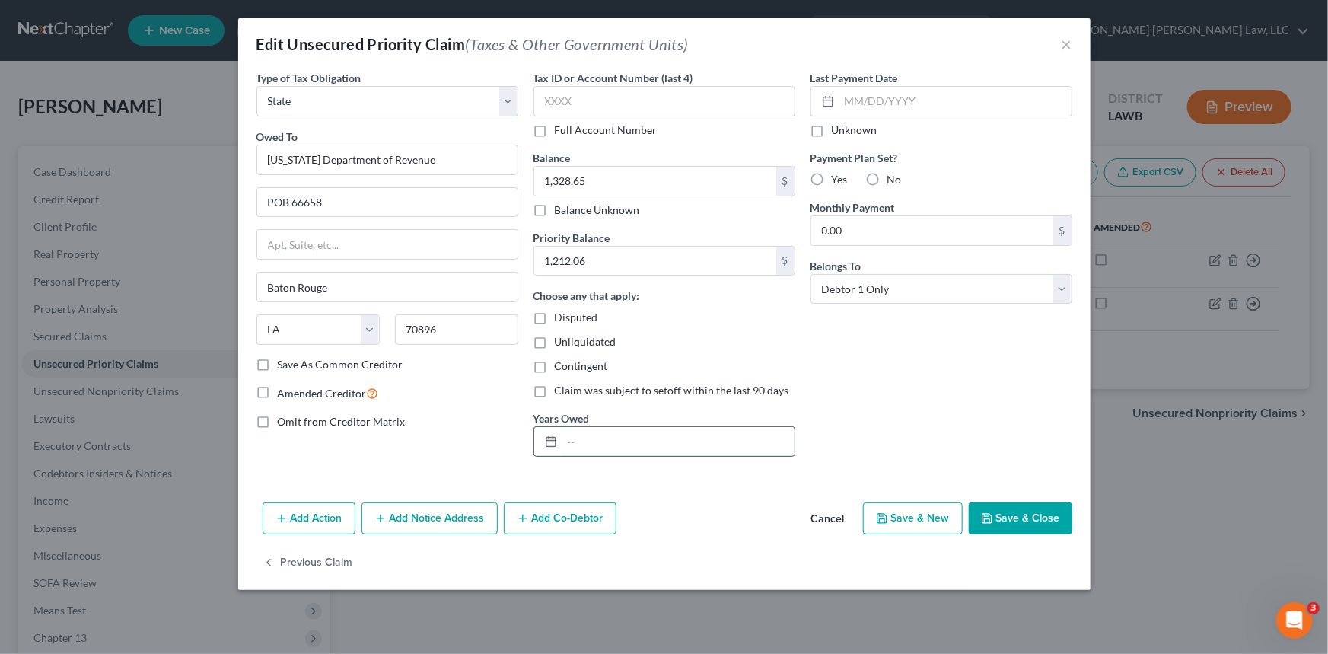
click at [581, 441] on input "text" at bounding box center [678, 441] width 232 height 29
type input "2021 2023 2024"
click at [1020, 515] on button "Save & Close" at bounding box center [1021, 518] width 104 height 32
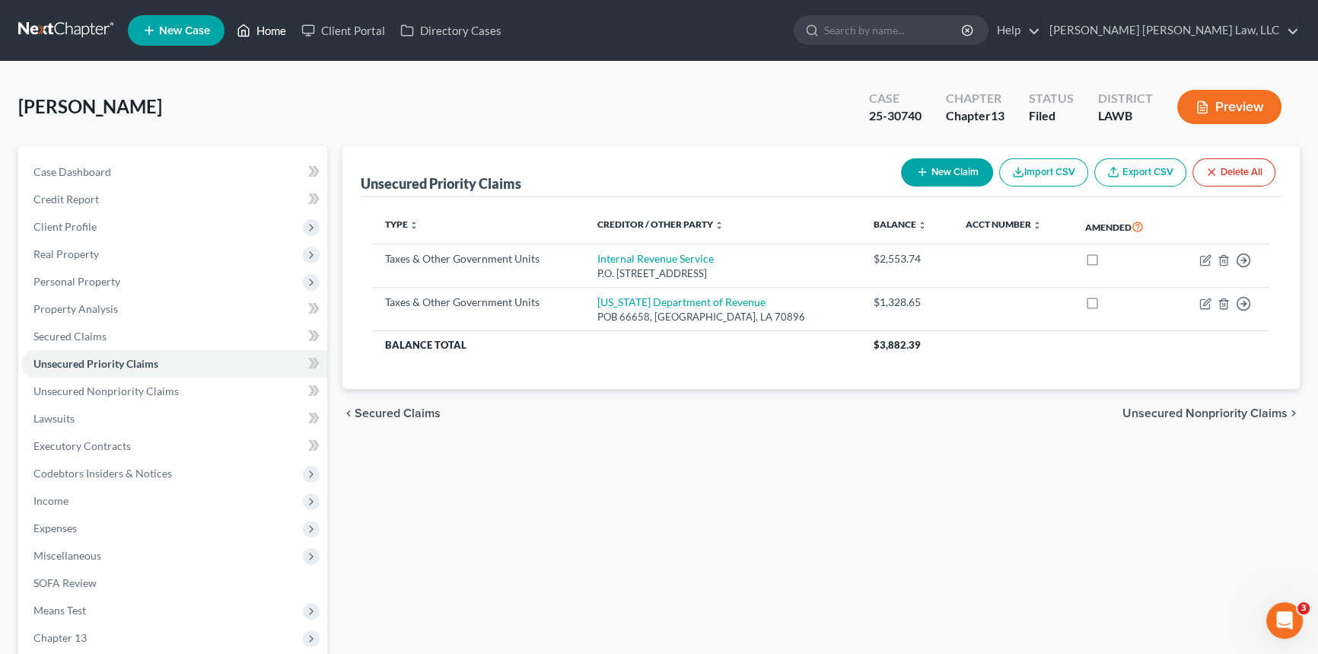
click at [259, 25] on link "Home" at bounding box center [261, 30] width 65 height 27
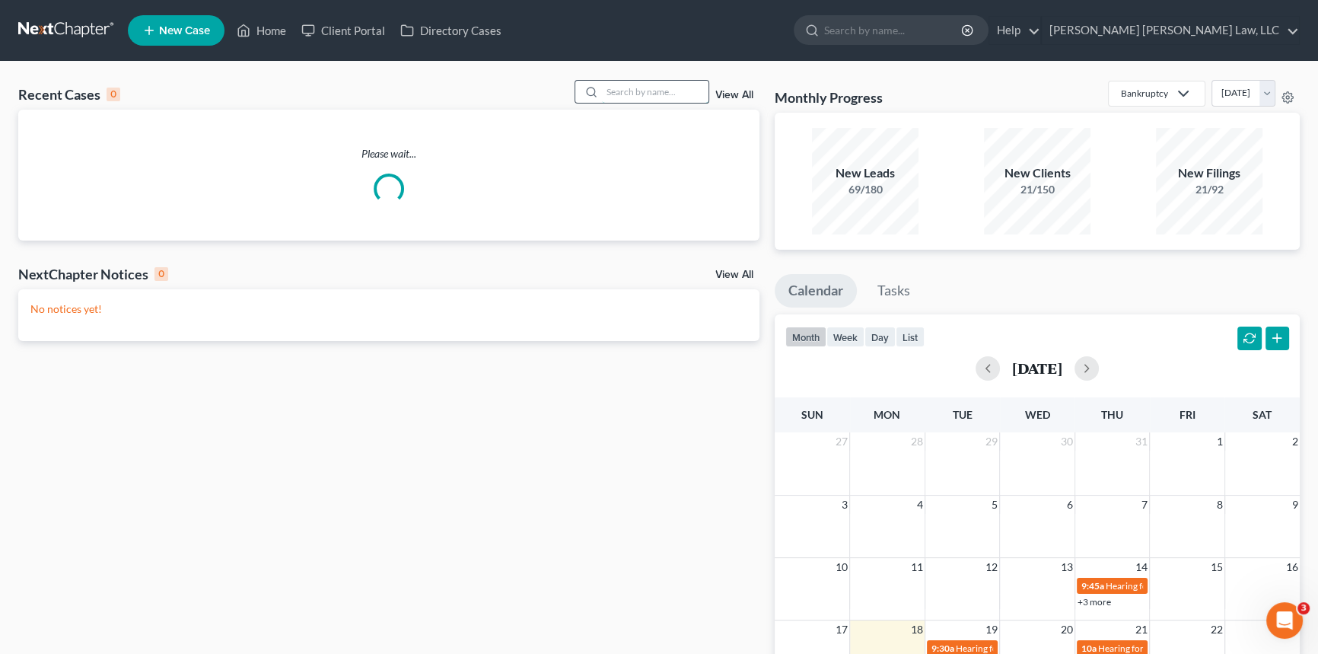
click at [628, 85] on input "search" at bounding box center [655, 92] width 107 height 22
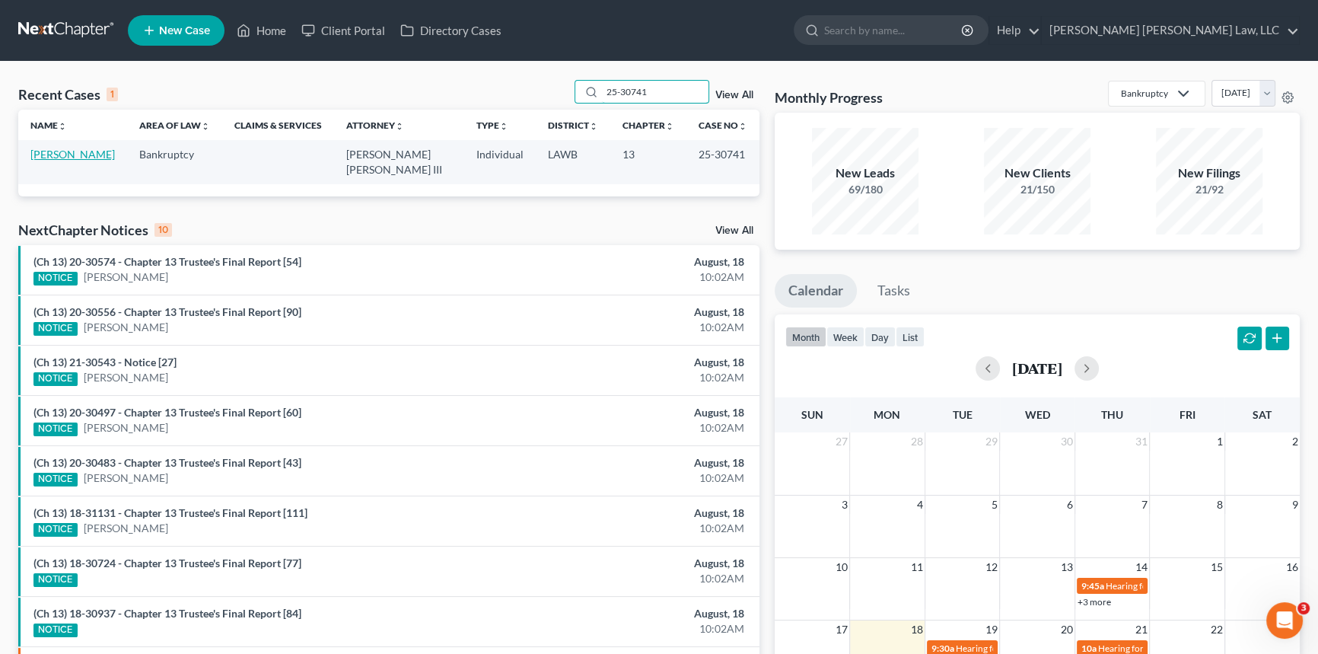
type input "25-30741"
click at [78, 154] on link "[PERSON_NAME]" at bounding box center [72, 154] width 84 height 13
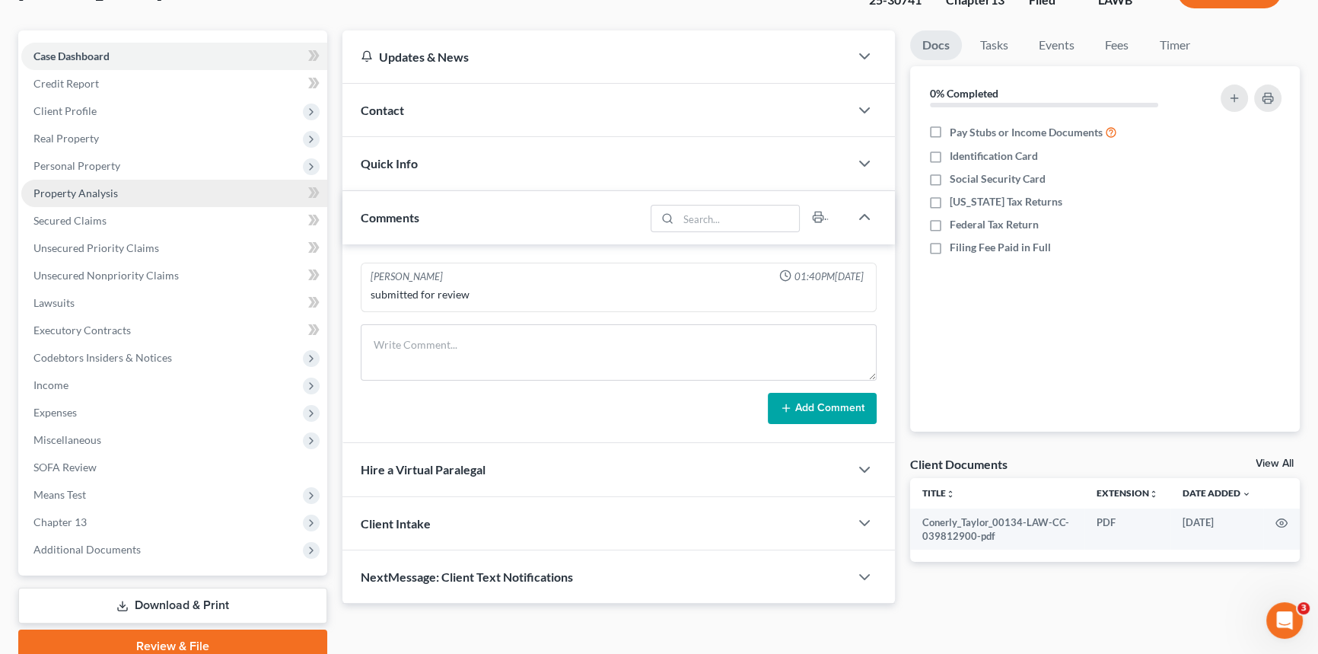
scroll to position [180, 0]
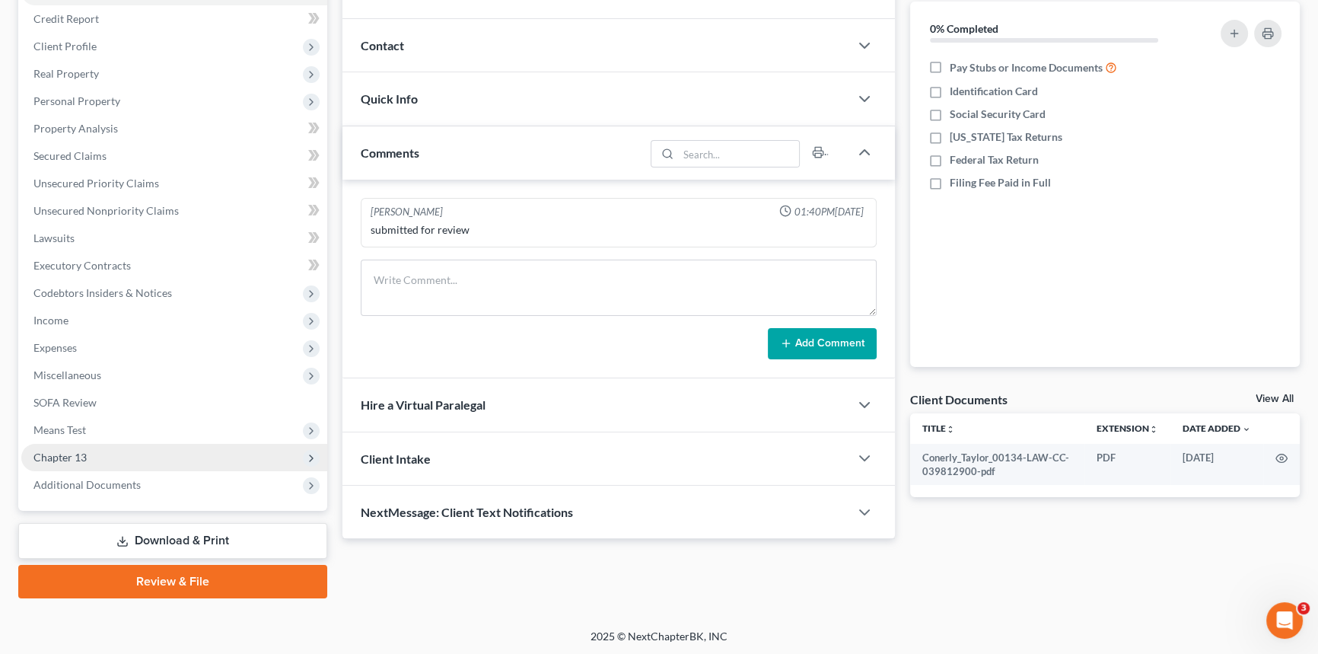
click at [85, 453] on span "Chapter 13" at bounding box center [59, 457] width 53 height 13
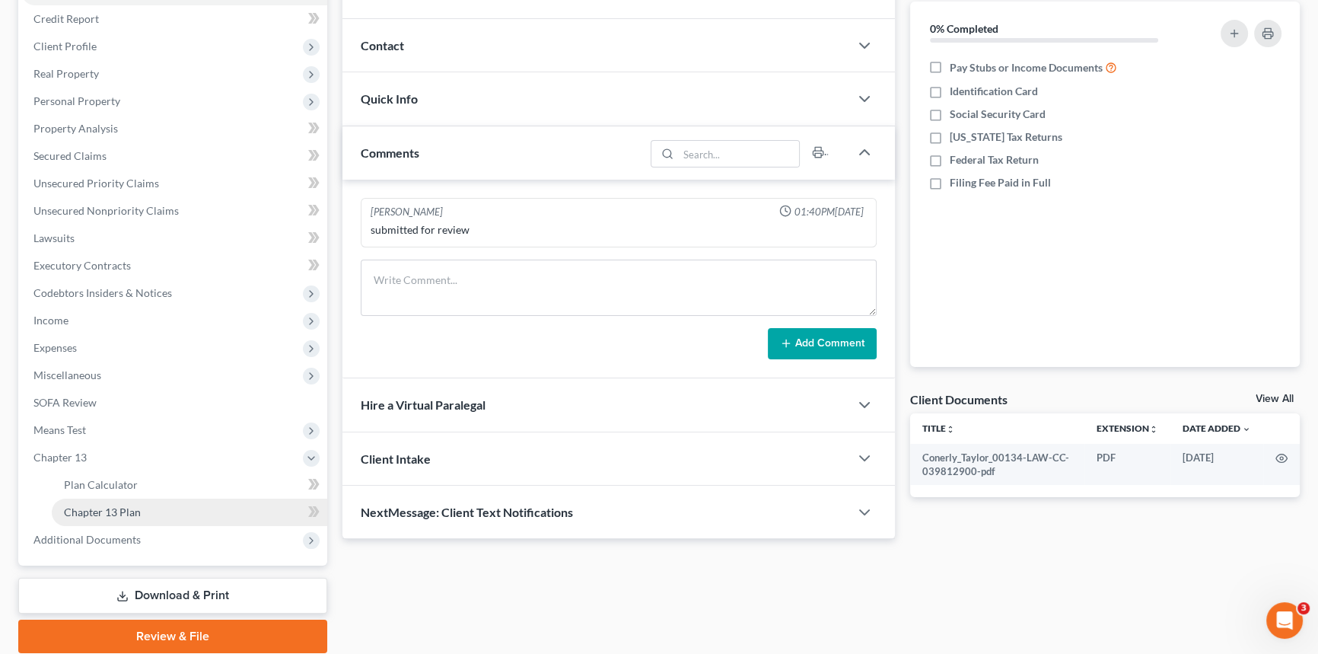
drag, startPoint x: 145, startPoint y: 506, endPoint x: 265, endPoint y: 508, distance: 120.3
click at [146, 506] on link "Chapter 13 Plan" at bounding box center [190, 512] width 276 height 27
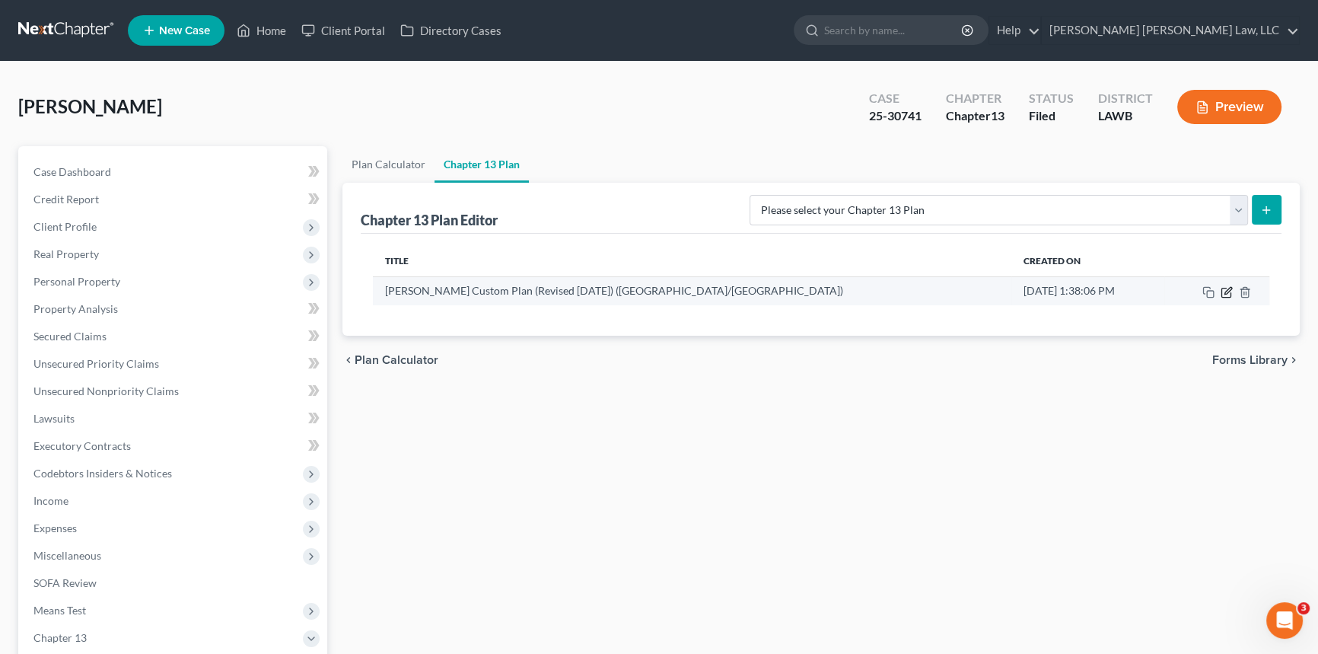
click at [1230, 290] on icon "button" at bounding box center [1227, 292] width 12 height 12
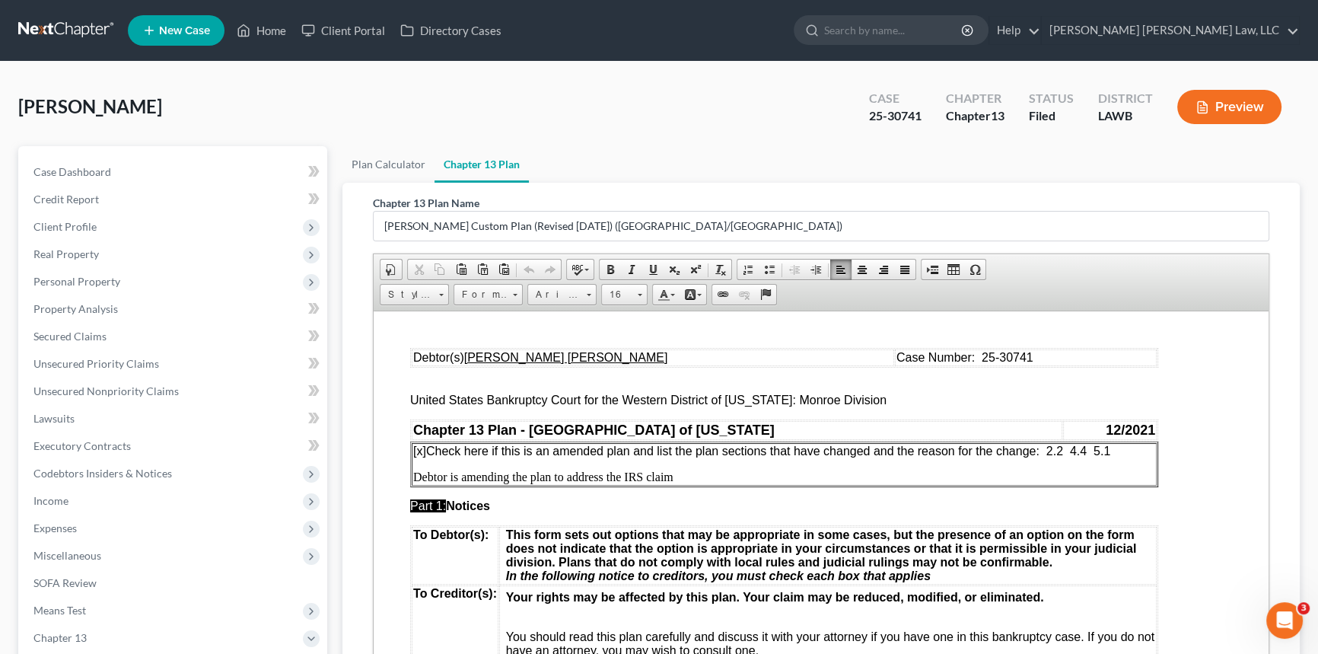
drag, startPoint x: 1116, startPoint y: 451, endPoint x: 1051, endPoint y: 452, distance: 64.7
click at [1051, 452] on p "[x] Check here if this is an amended plan and list the plan sections that have …" at bounding box center [784, 451] width 742 height 14
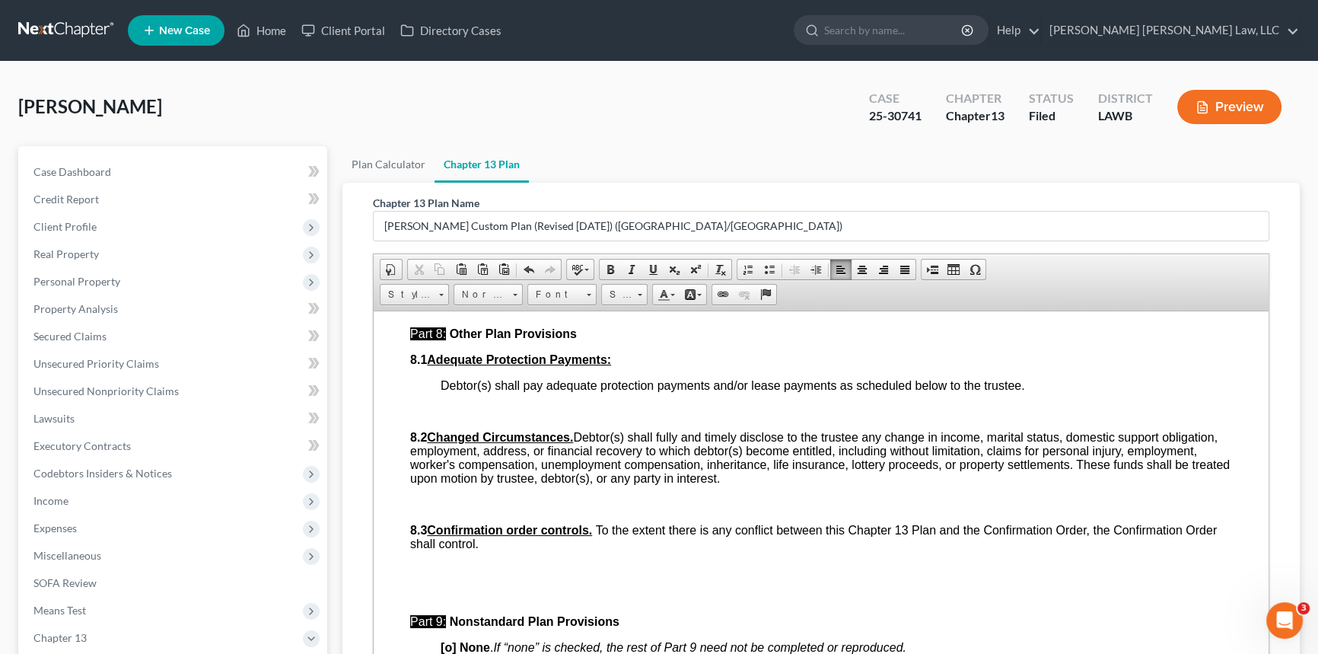
scroll to position [4290, 0]
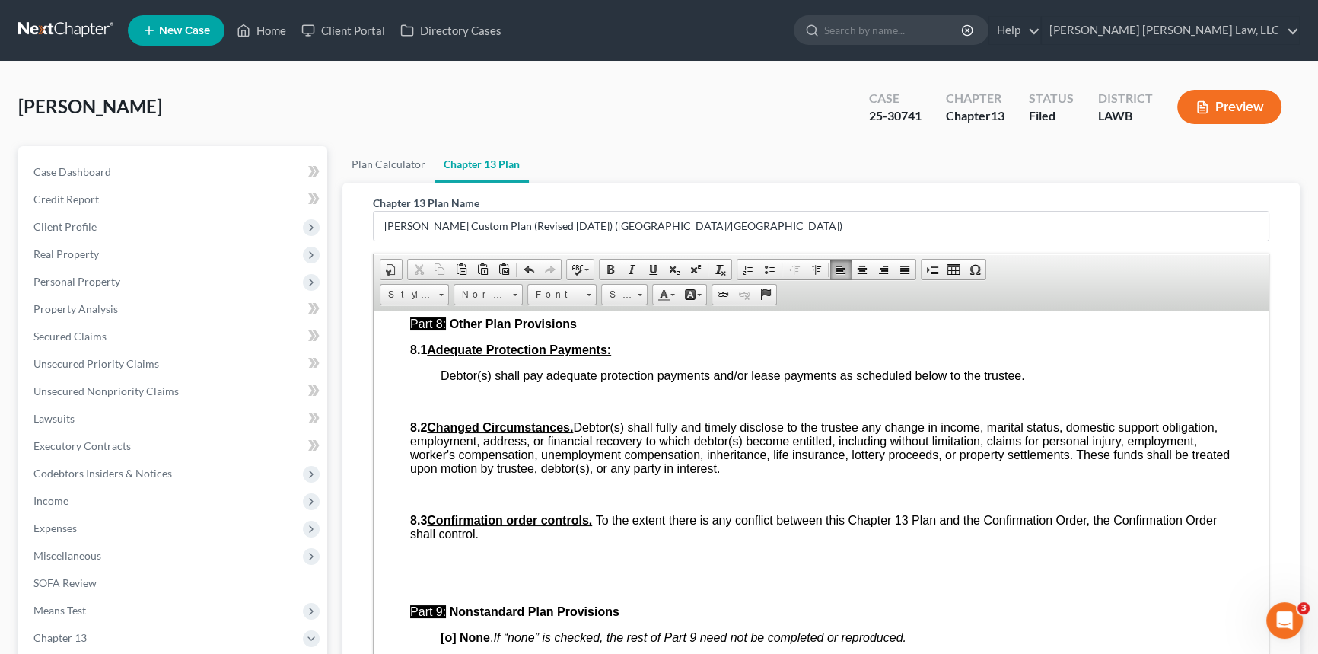
click at [443, 408] on p at bounding box center [837, 401] width 792 height 14
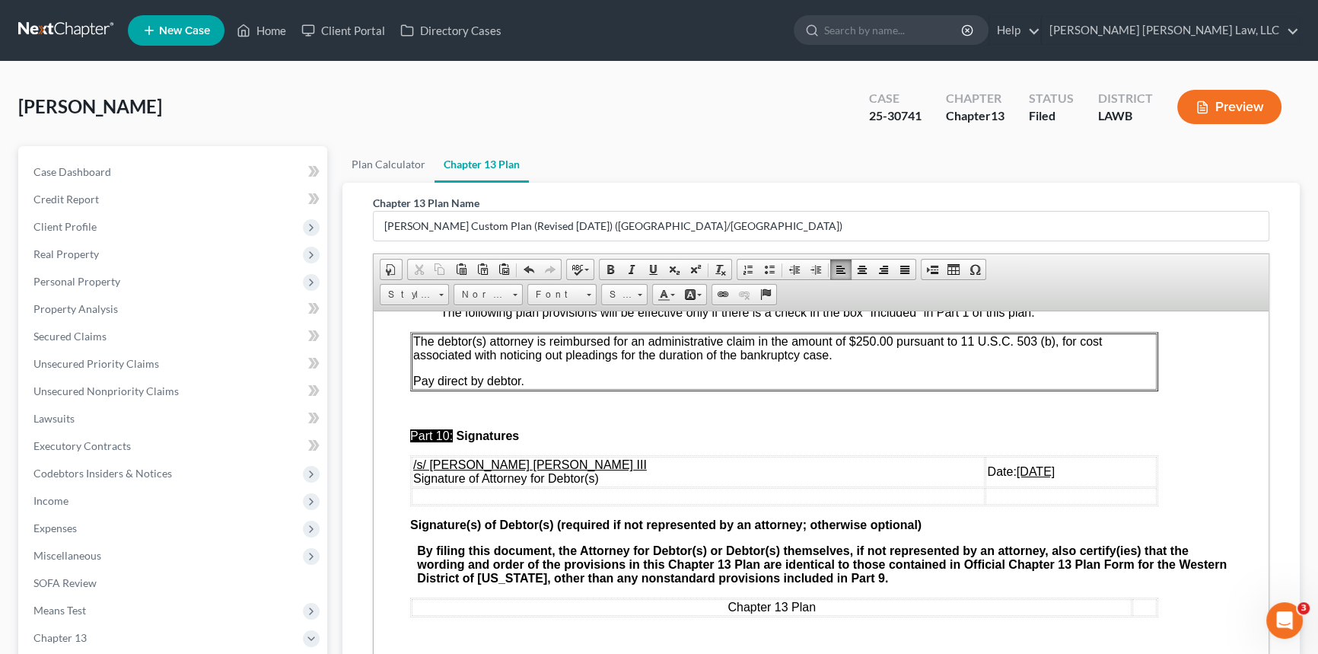
scroll to position [4843, 0]
click at [1017, 477] on u "[DATE]" at bounding box center [1036, 470] width 38 height 13
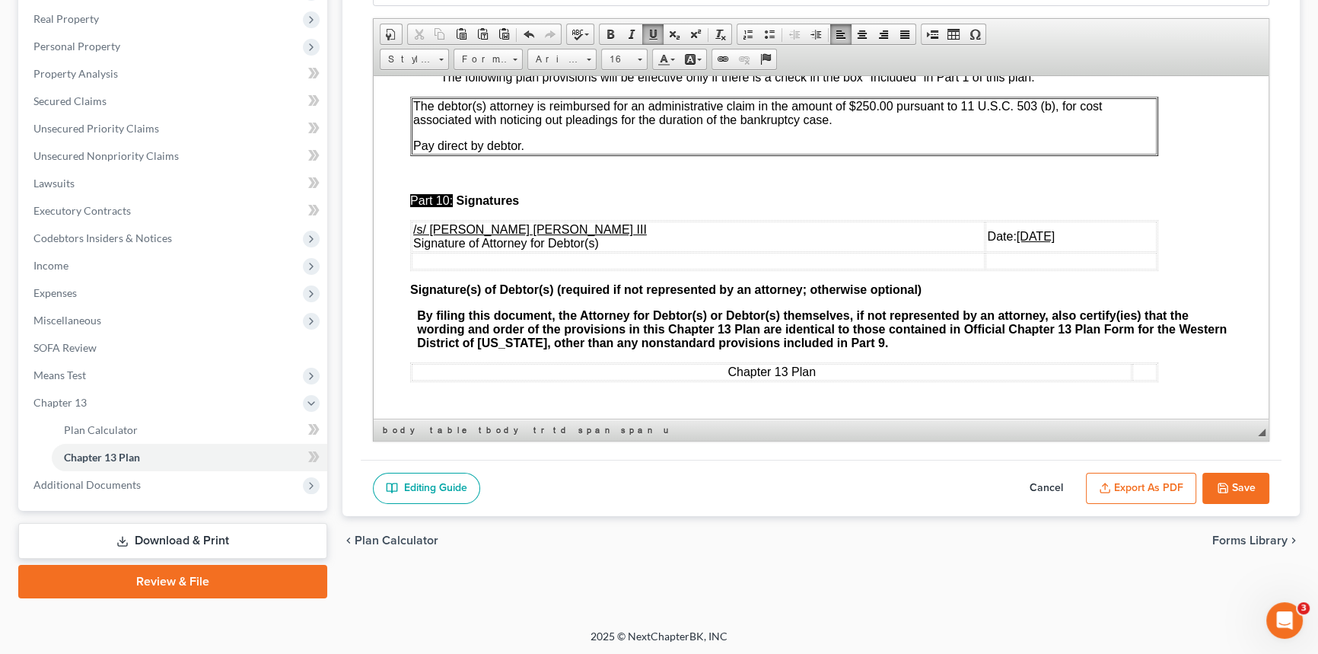
scroll to position [236, 0]
click at [1161, 486] on button "Export as PDF" at bounding box center [1141, 488] width 110 height 32
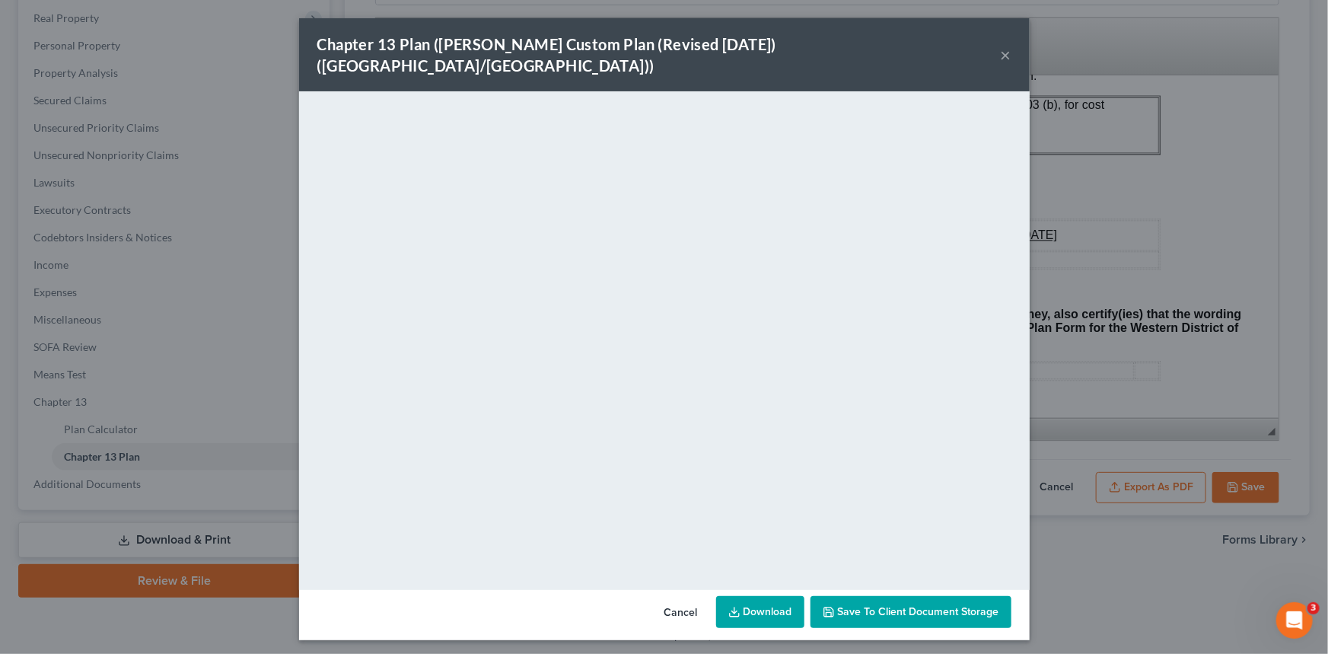
click at [1001, 46] on button "×" at bounding box center [1006, 55] width 11 height 18
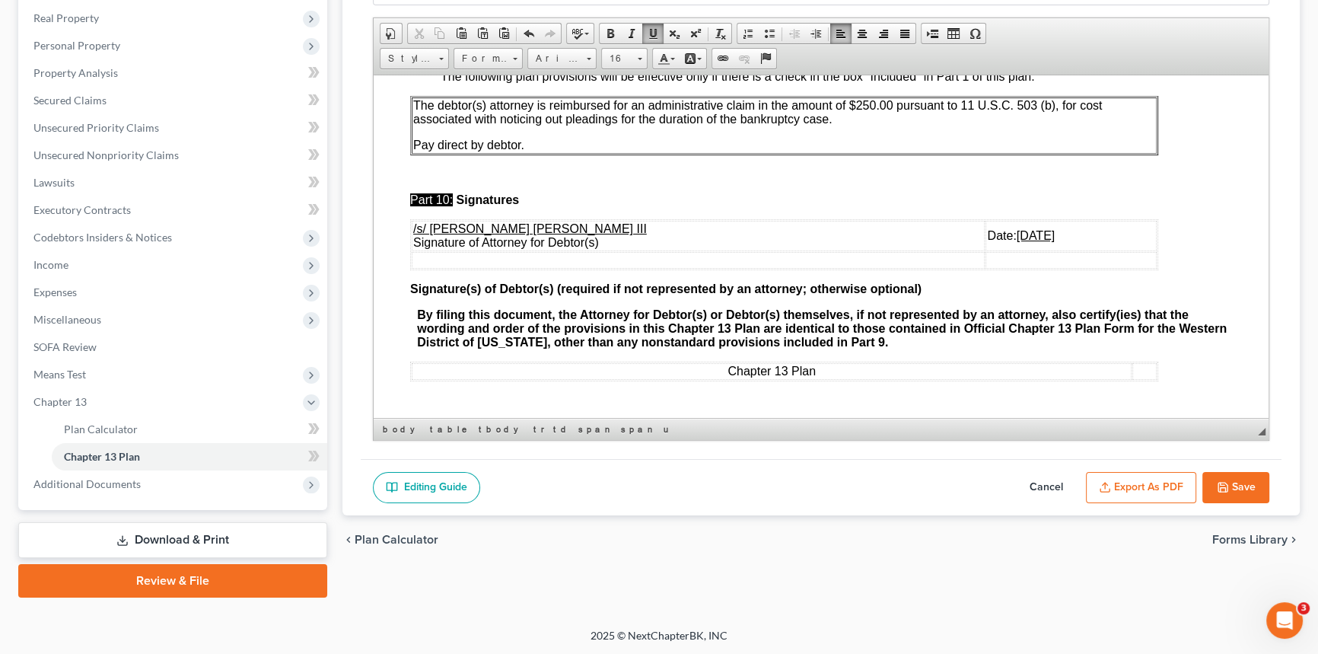
click at [1236, 488] on button "Save" at bounding box center [1236, 488] width 67 height 32
